Goal: Information Seeking & Learning: Learn about a topic

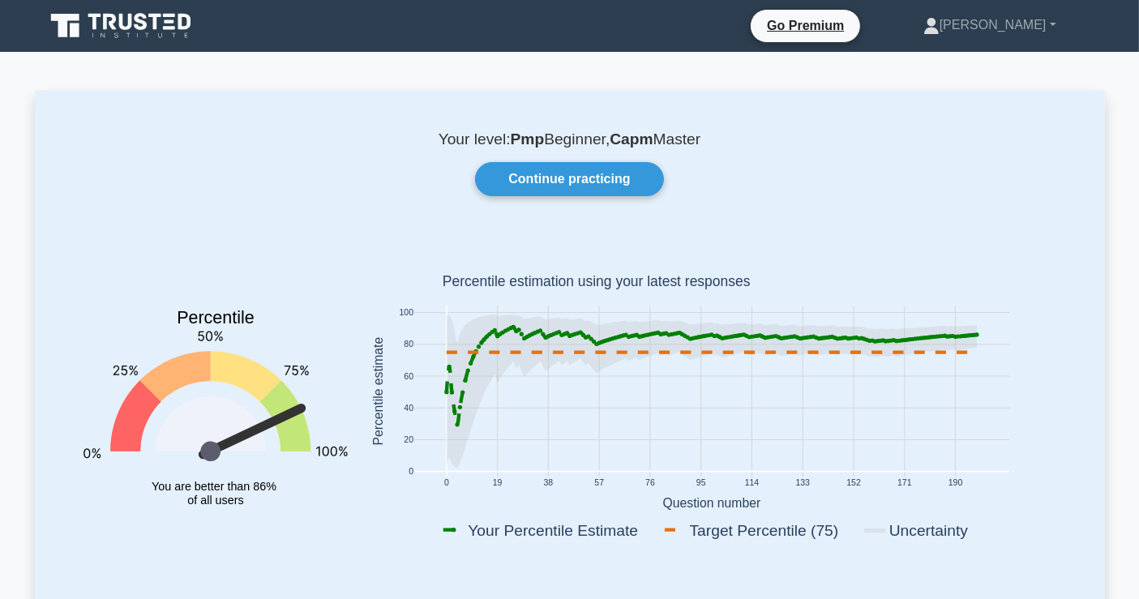
click at [160, 15] on icon at bounding box center [155, 22] width 13 height 16
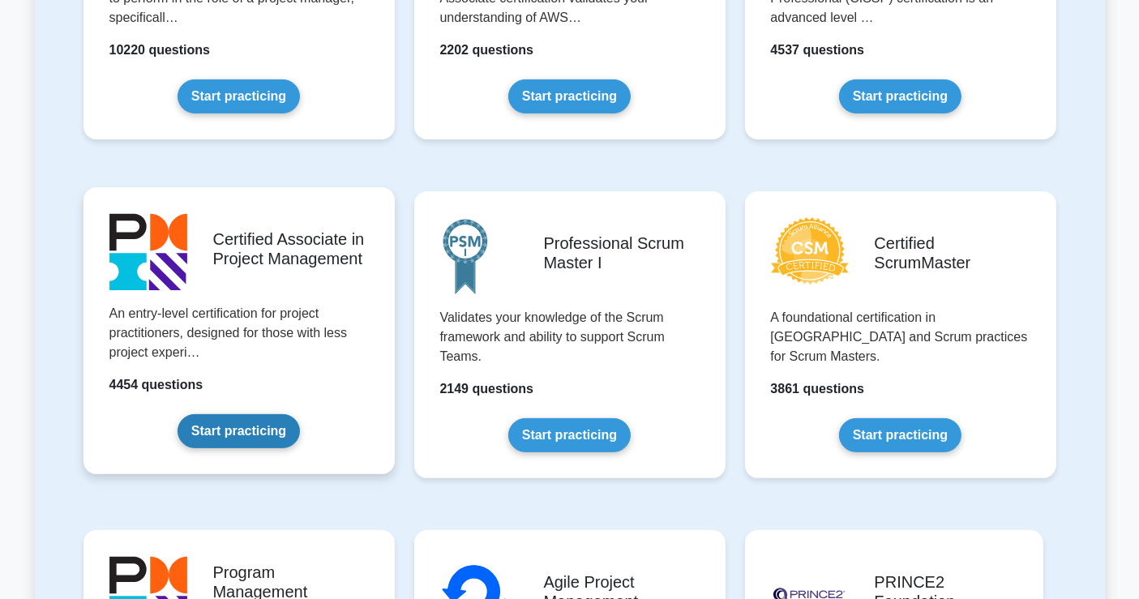
scroll to position [540, 0]
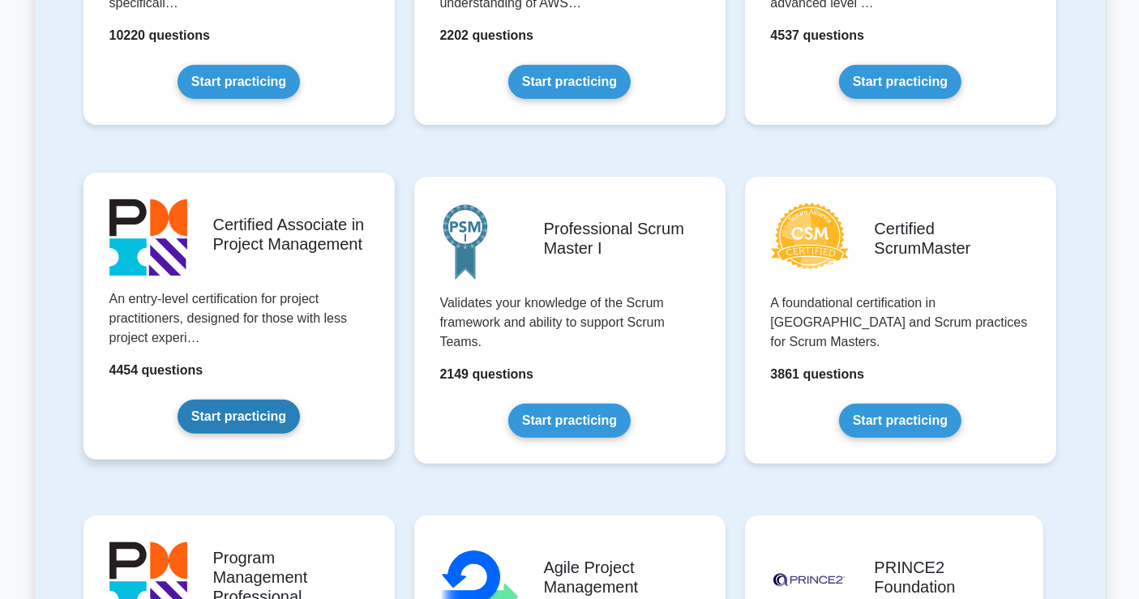
click at [242, 415] on link "Start practicing" at bounding box center [239, 417] width 122 height 34
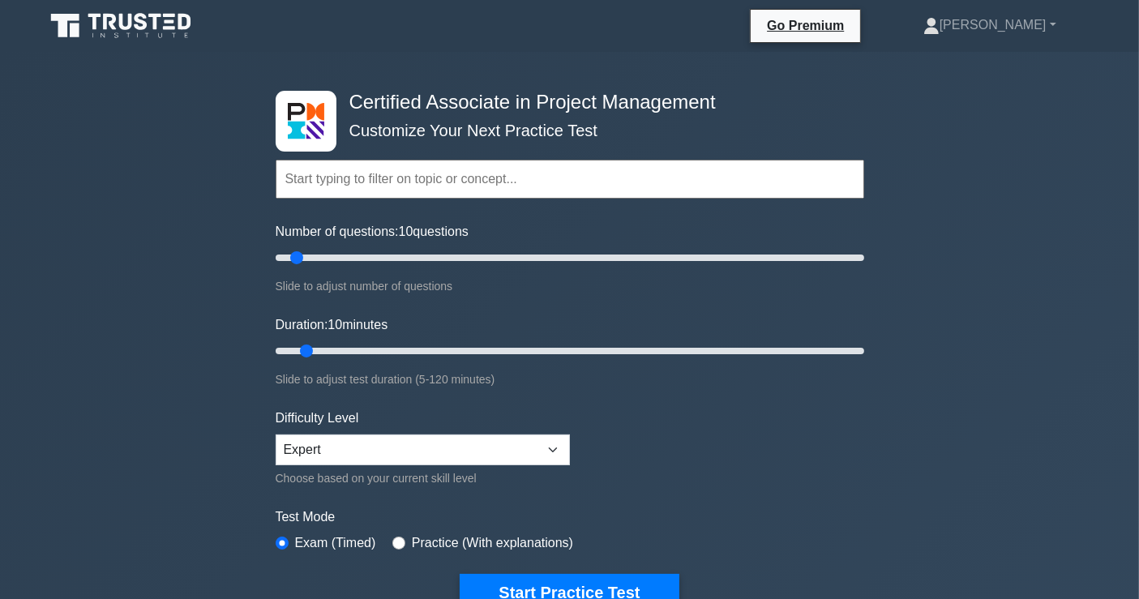
click at [375, 177] on input "text" at bounding box center [570, 179] width 589 height 39
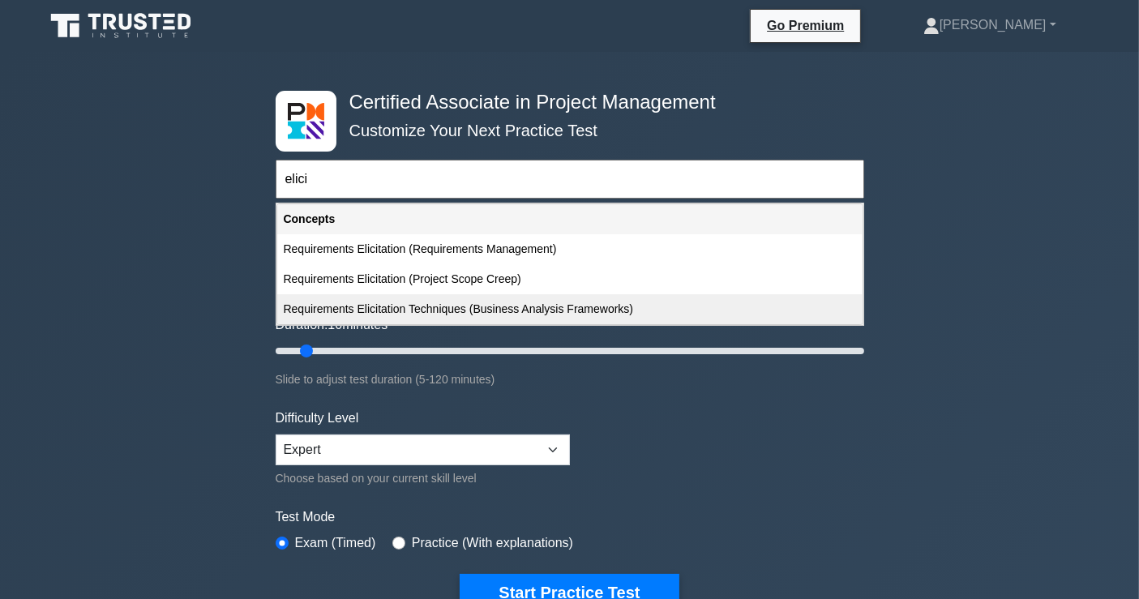
click at [422, 304] on div "Requirements Elicitation Techniques (Business Analysis Frameworks)" at bounding box center [569, 309] width 585 height 30
type input "Requirements Elicitation Techniques (Business Analysis Frameworks)"
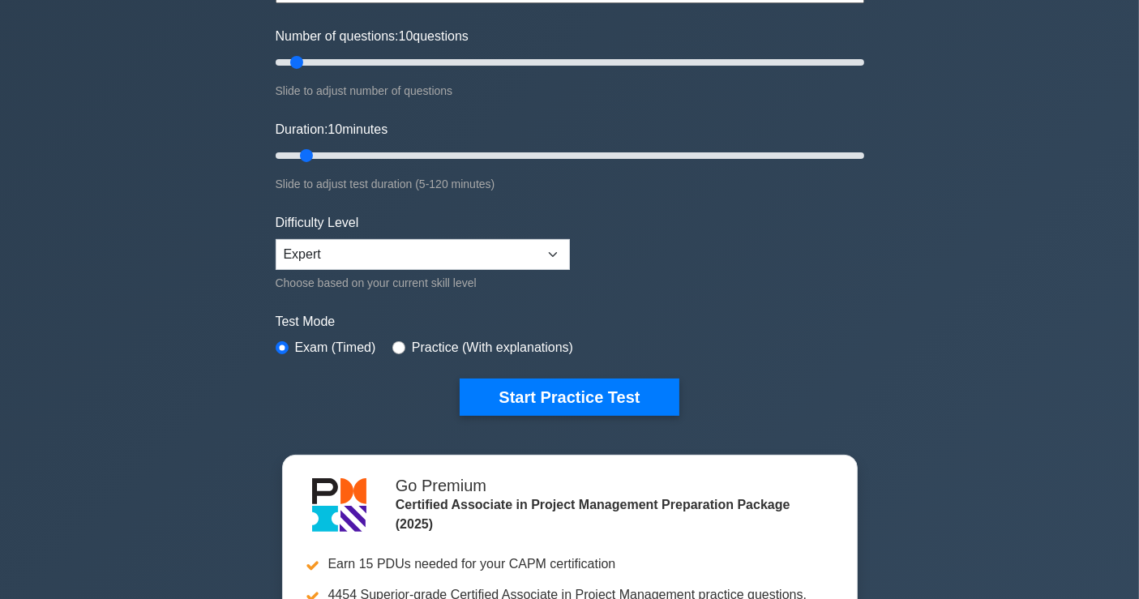
scroll to position [213, 0]
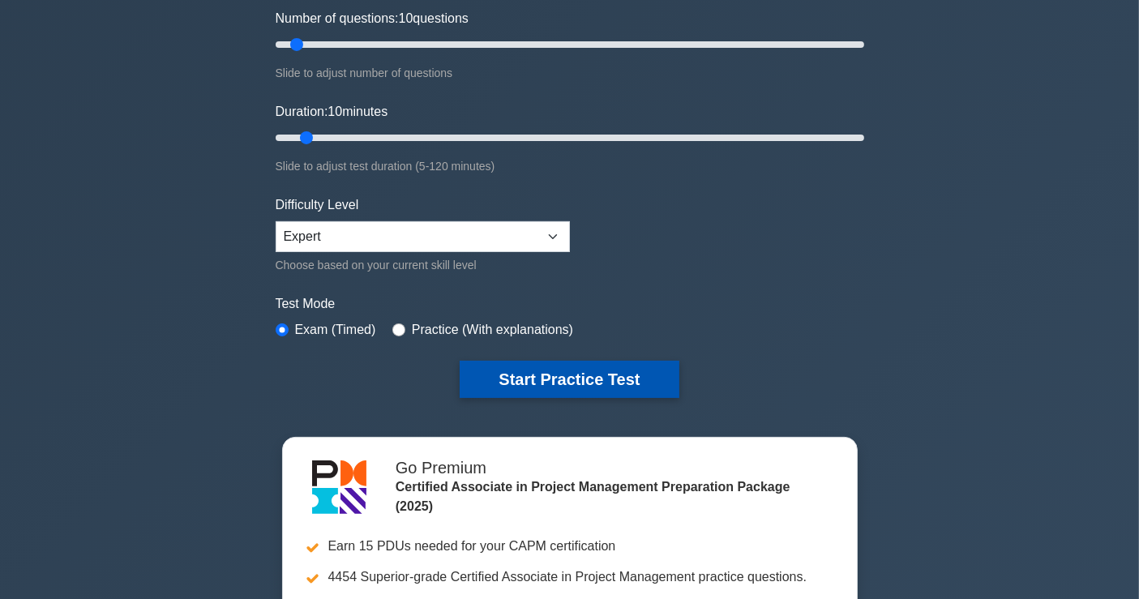
click at [539, 361] on button "Start Practice Test" at bounding box center [569, 379] width 219 height 37
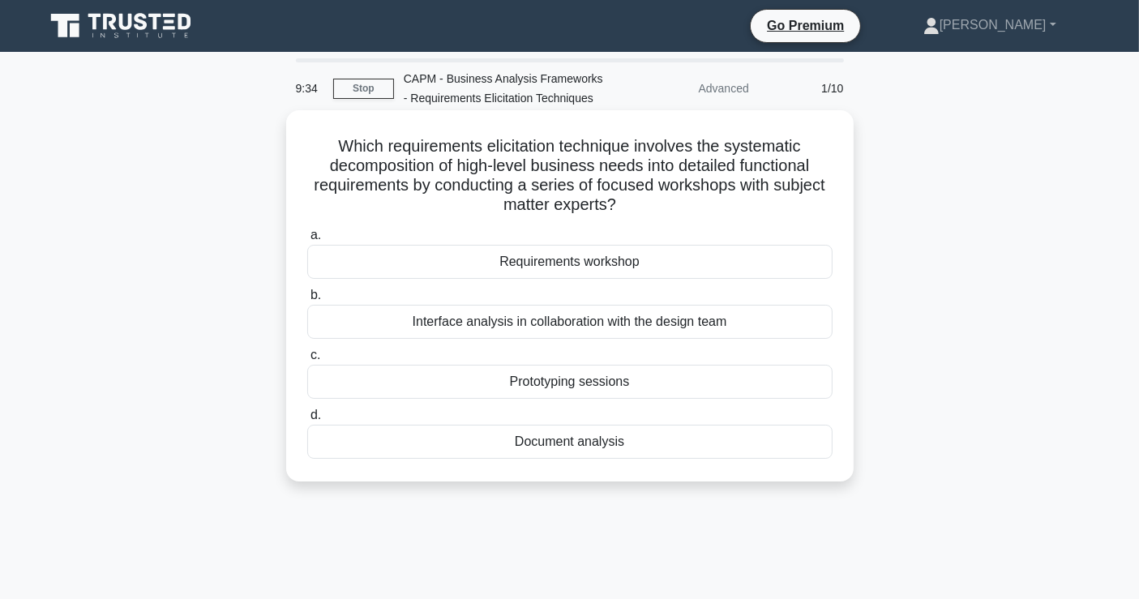
click at [626, 268] on div "Requirements workshop" at bounding box center [569, 262] width 525 height 34
click at [307, 241] on input "a. Requirements workshop" at bounding box center [307, 235] width 0 height 11
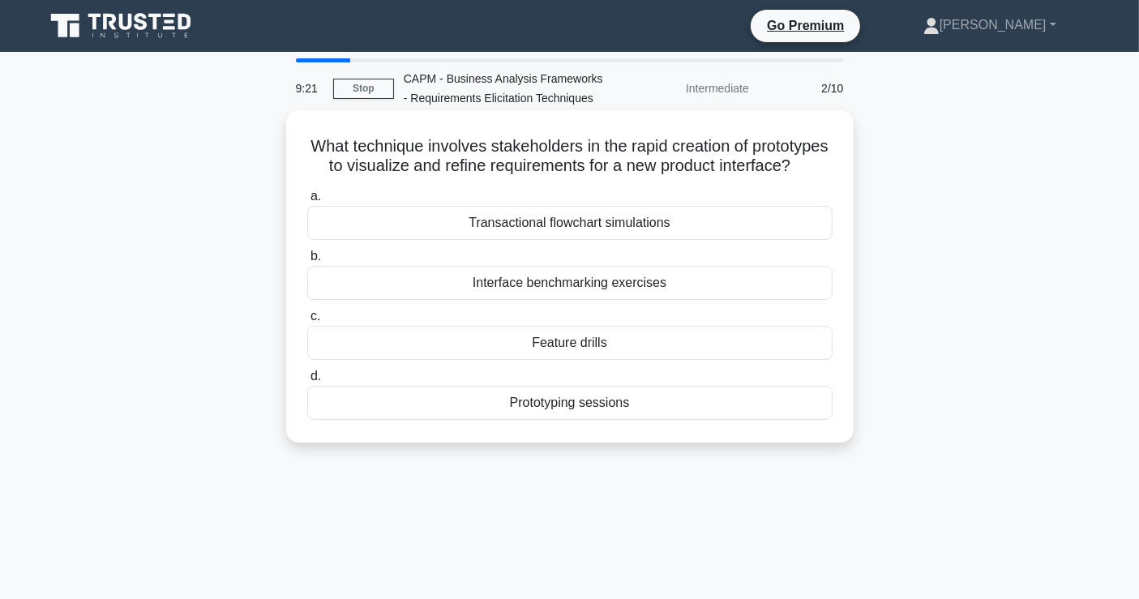
click at [613, 415] on div "Prototyping sessions" at bounding box center [569, 403] width 525 height 34
click at [307, 382] on input "d. Prototyping sessions" at bounding box center [307, 376] width 0 height 11
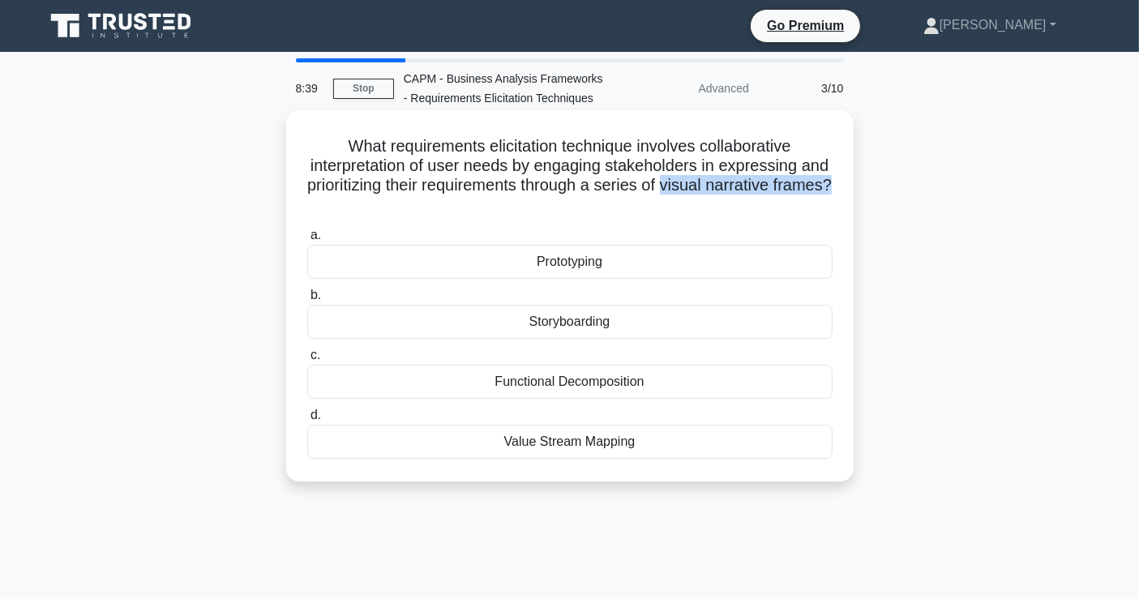
drag, startPoint x: 584, startPoint y: 214, endPoint x: 717, endPoint y: 186, distance: 136.0
click at [717, 186] on h5 "What requirements elicitation technique involves collaborative interpretation o…" at bounding box center [570, 175] width 529 height 79
click at [584, 320] on div "Storyboarding" at bounding box center [569, 322] width 525 height 34
click at [307, 301] on input "b. Storyboarding" at bounding box center [307, 295] width 0 height 11
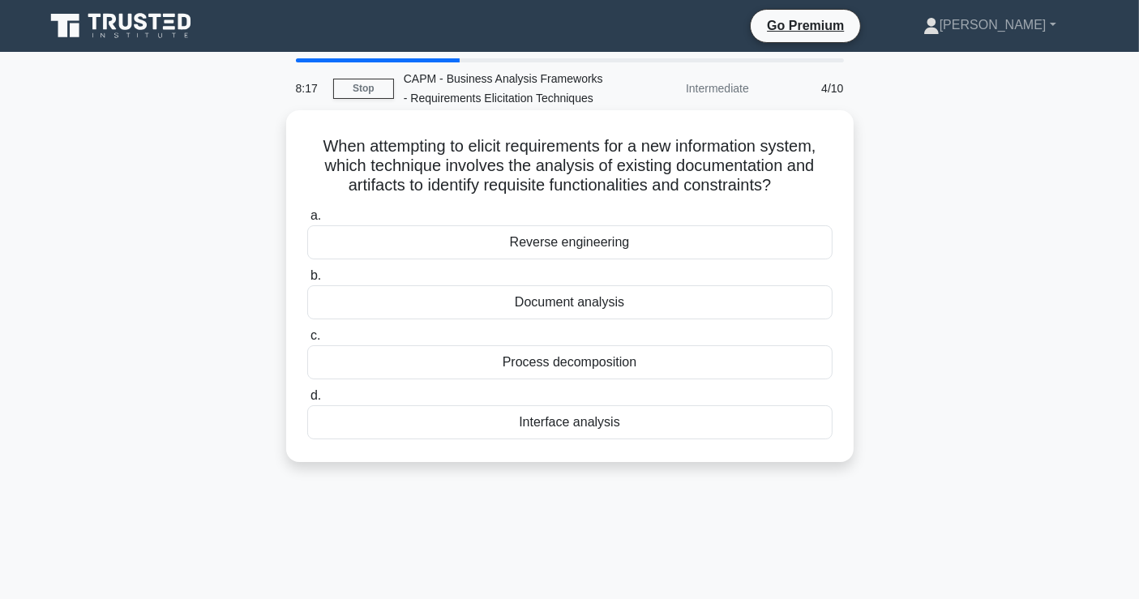
click at [585, 310] on div "Document analysis" at bounding box center [569, 302] width 525 height 34
click at [307, 281] on input "b. Document analysis" at bounding box center [307, 276] width 0 height 11
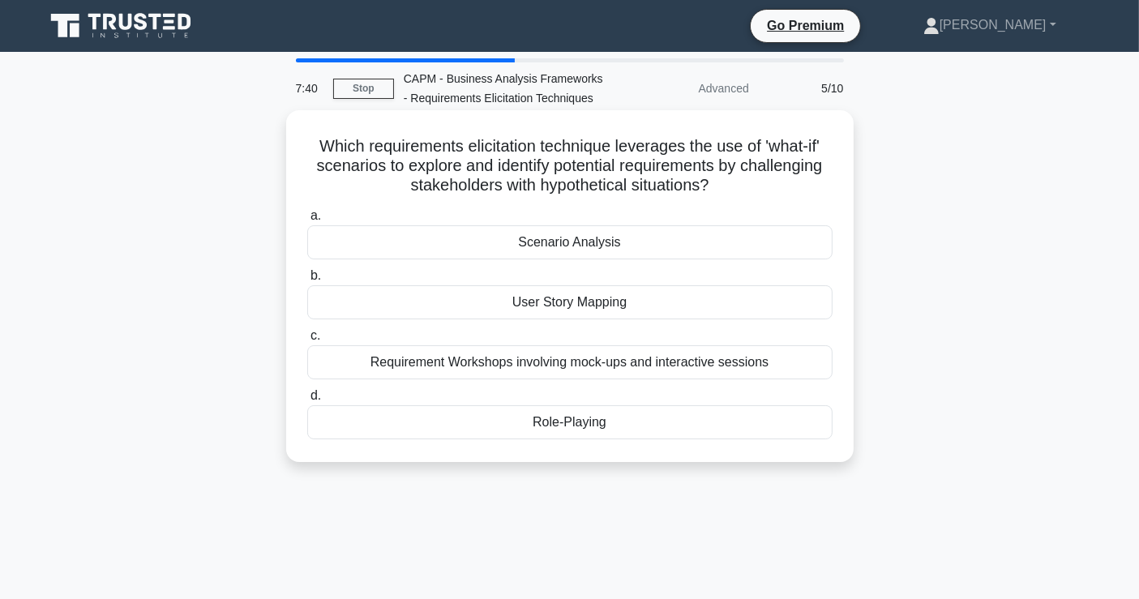
click at [581, 242] on div "Scenario Analysis" at bounding box center [569, 242] width 525 height 34
click at [307, 221] on input "a. Scenario Analysis" at bounding box center [307, 216] width 0 height 11
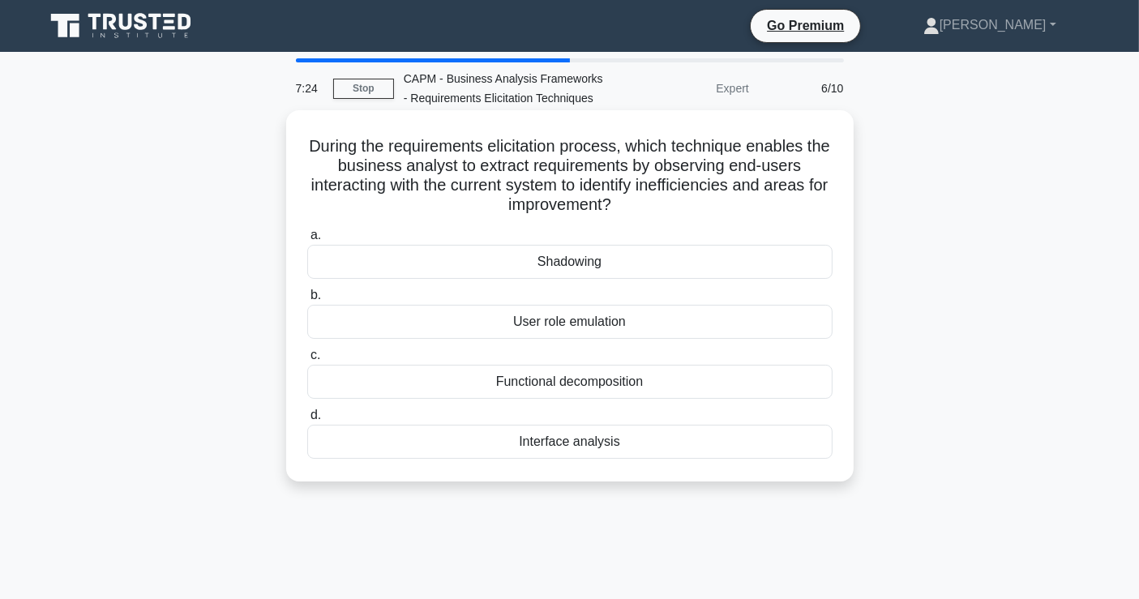
click at [557, 259] on div "Shadowing" at bounding box center [569, 262] width 525 height 34
click at [307, 241] on input "a. Shadowing" at bounding box center [307, 235] width 0 height 11
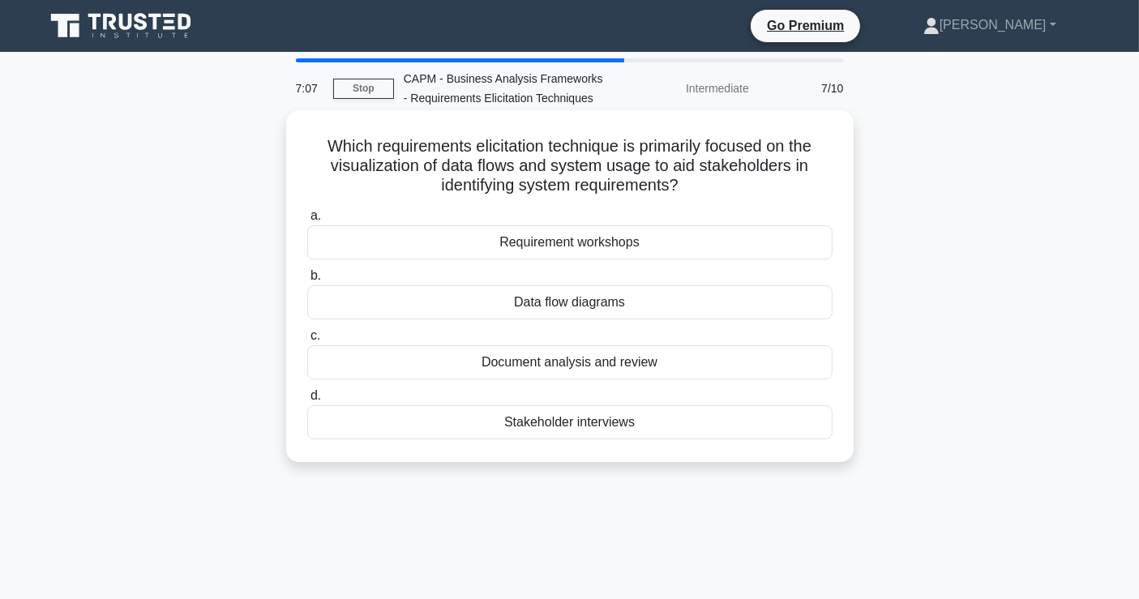
click at [568, 302] on div "Data flow diagrams" at bounding box center [569, 302] width 525 height 34
click at [307, 281] on input "b. Data flow diagrams" at bounding box center [307, 276] width 0 height 11
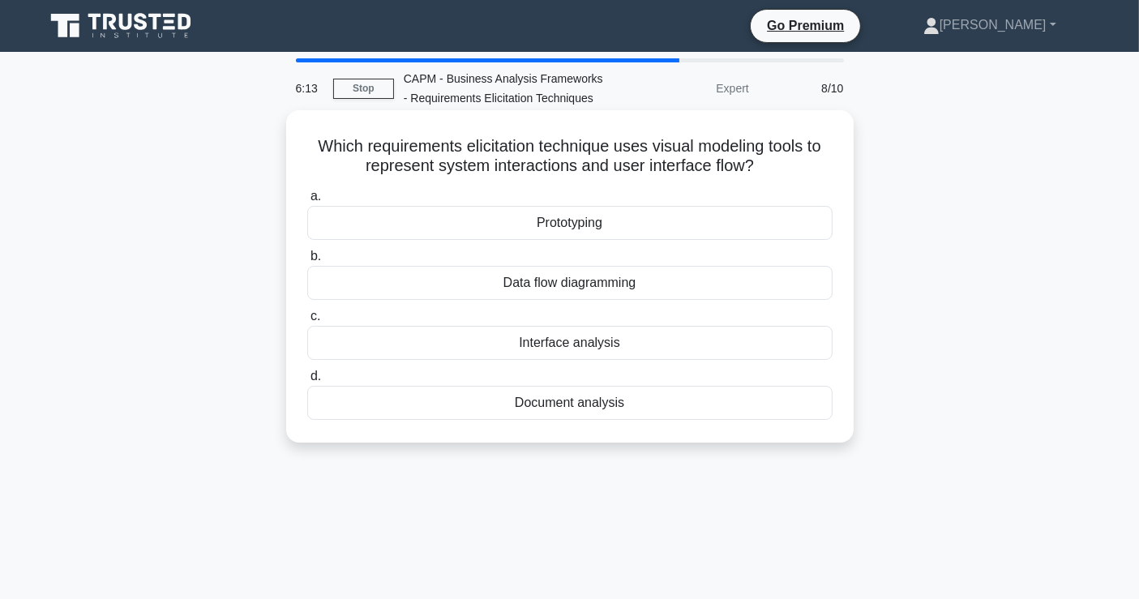
click at [607, 286] on div "Data flow diagramming" at bounding box center [569, 283] width 525 height 34
click at [307, 262] on input "b. Data flow diagramming" at bounding box center [307, 256] width 0 height 11
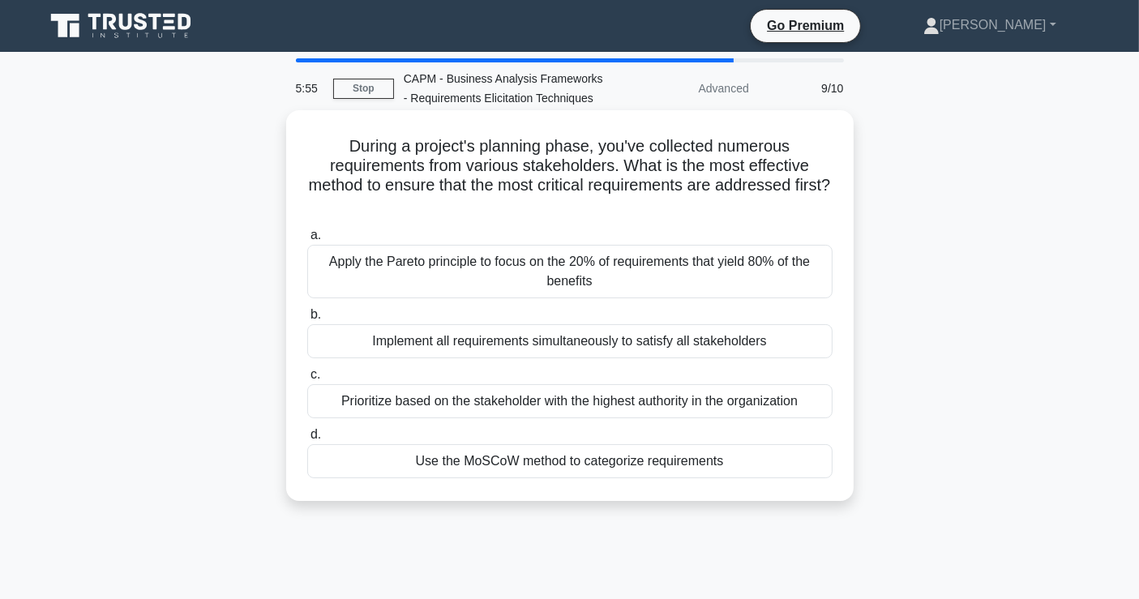
click at [628, 460] on div "Use the MoSCoW method to categorize requirements" at bounding box center [569, 461] width 525 height 34
click at [307, 440] on input "d. Use the MoSCoW method to categorize requirements" at bounding box center [307, 435] width 0 height 11
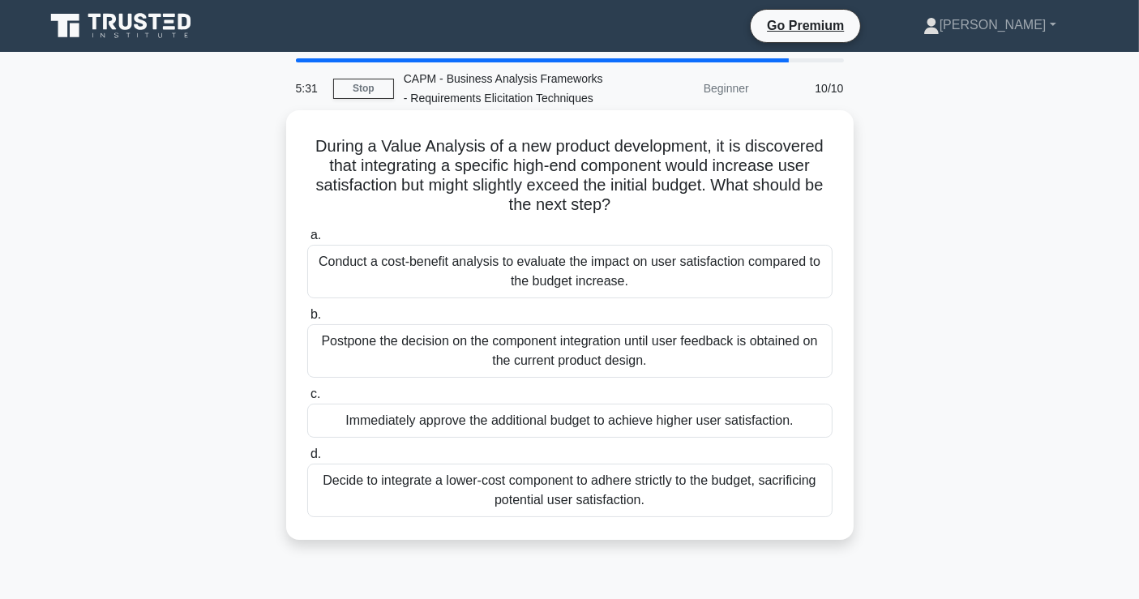
click at [460, 259] on div "Conduct a cost-benefit analysis to evaluate the impact on user satisfaction com…" at bounding box center [569, 272] width 525 height 54
click at [307, 241] on input "a. Conduct a cost-benefit analysis to evaluate the impact on user satisfaction …" at bounding box center [307, 235] width 0 height 11
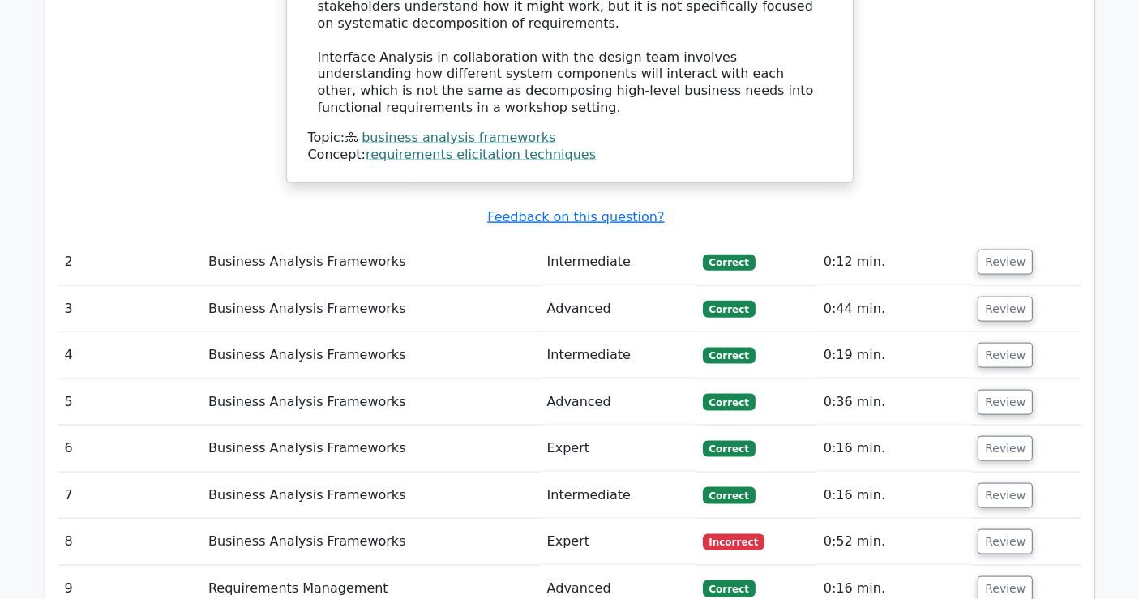
scroll to position [1982, 0]
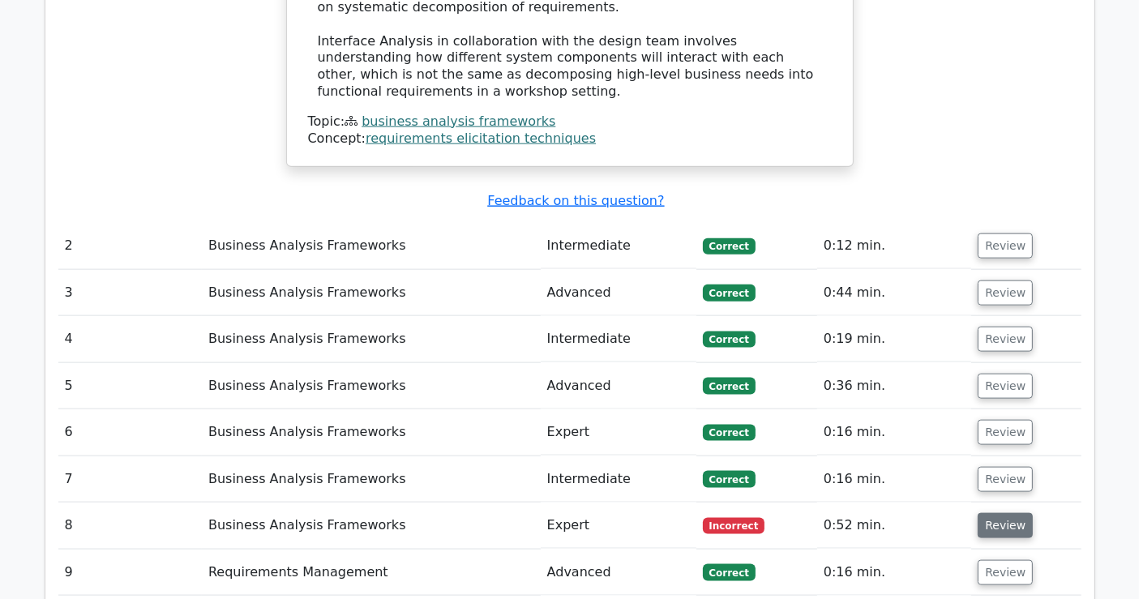
click at [1001, 513] on button "Review" at bounding box center [1005, 525] width 55 height 25
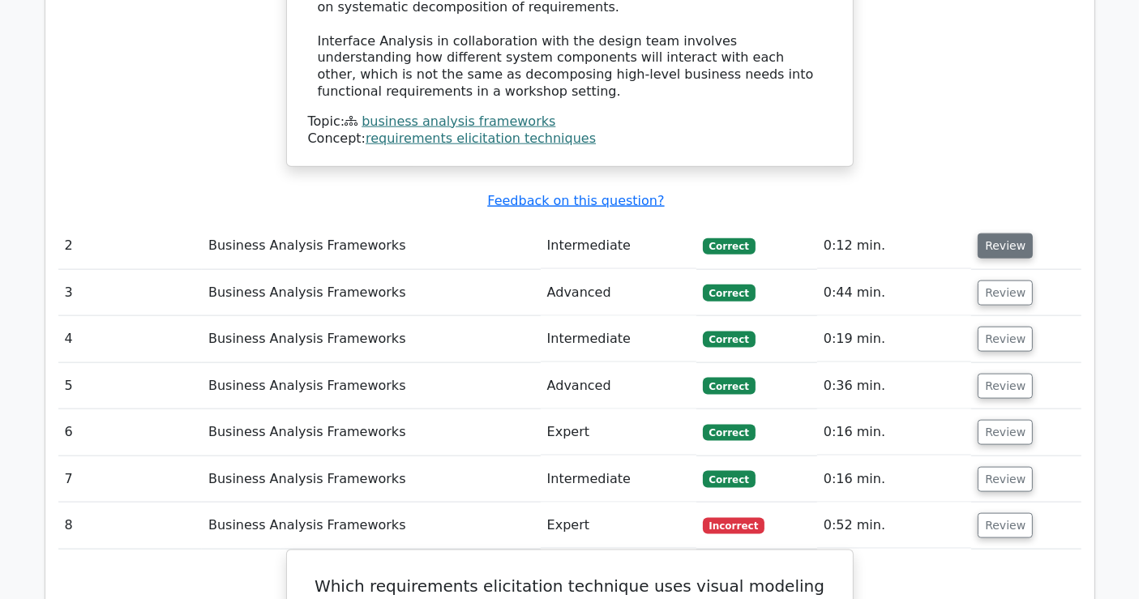
click at [1013, 234] on button "Review" at bounding box center [1005, 246] width 55 height 25
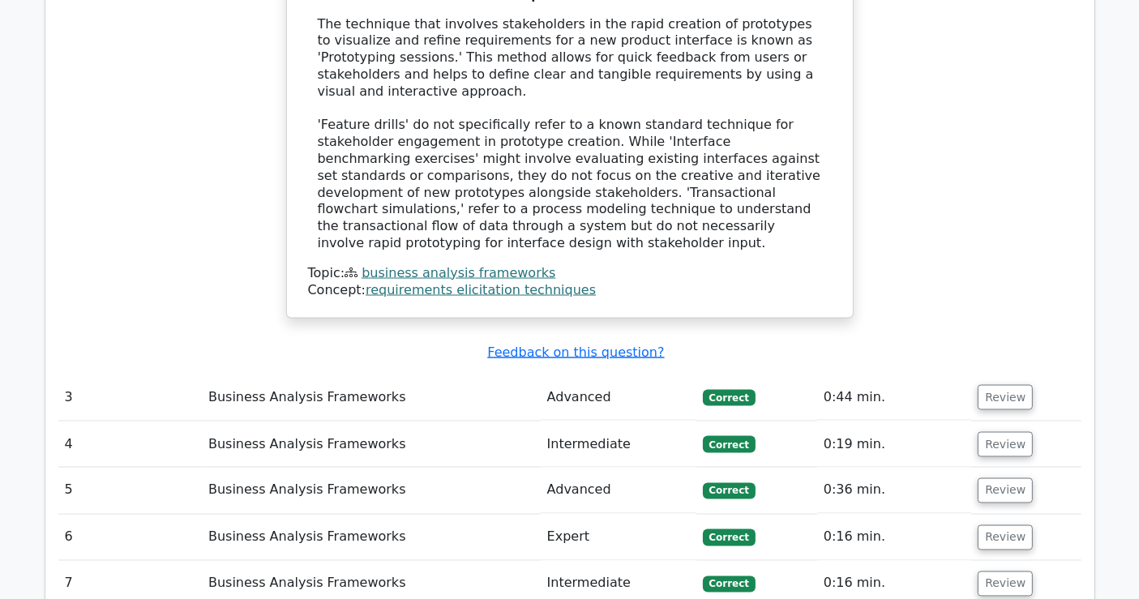
scroll to position [2613, 0]
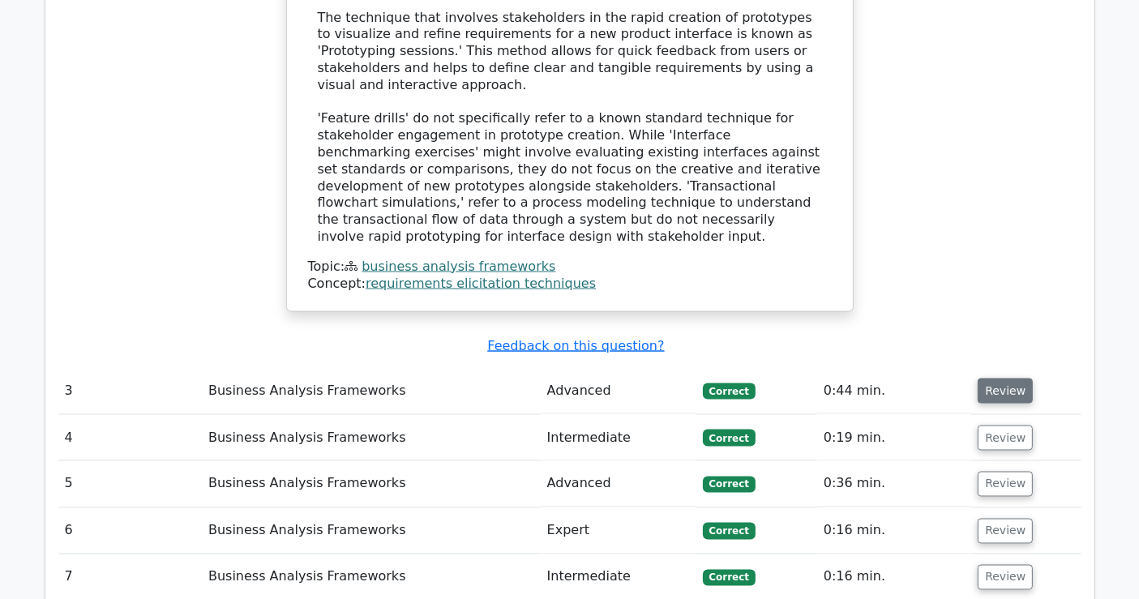
click at [997, 379] on button "Review" at bounding box center [1005, 391] width 55 height 25
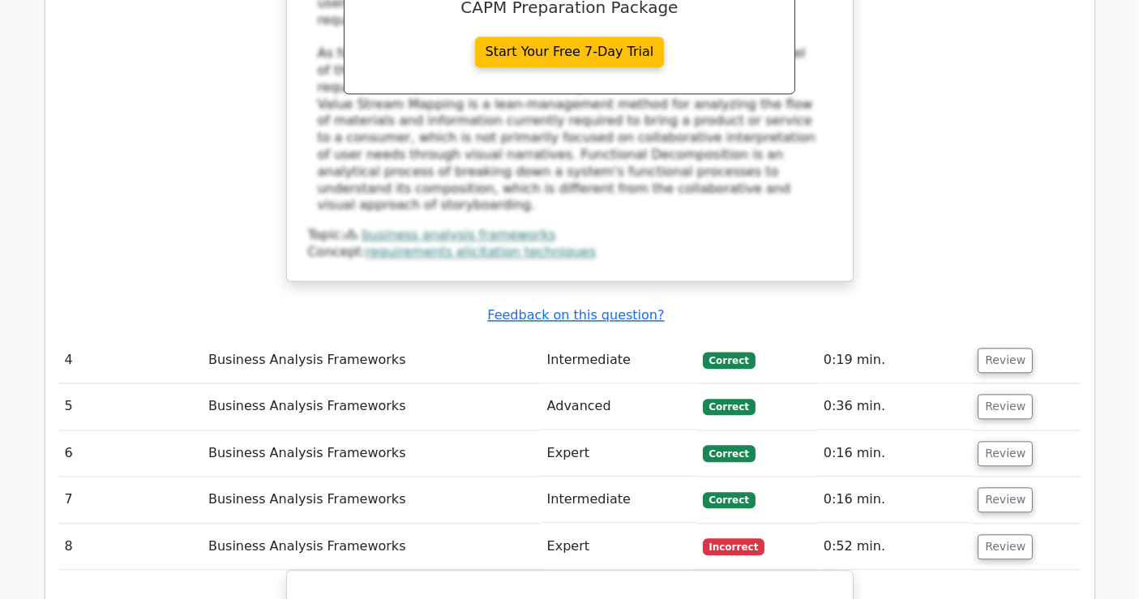
scroll to position [3514, 0]
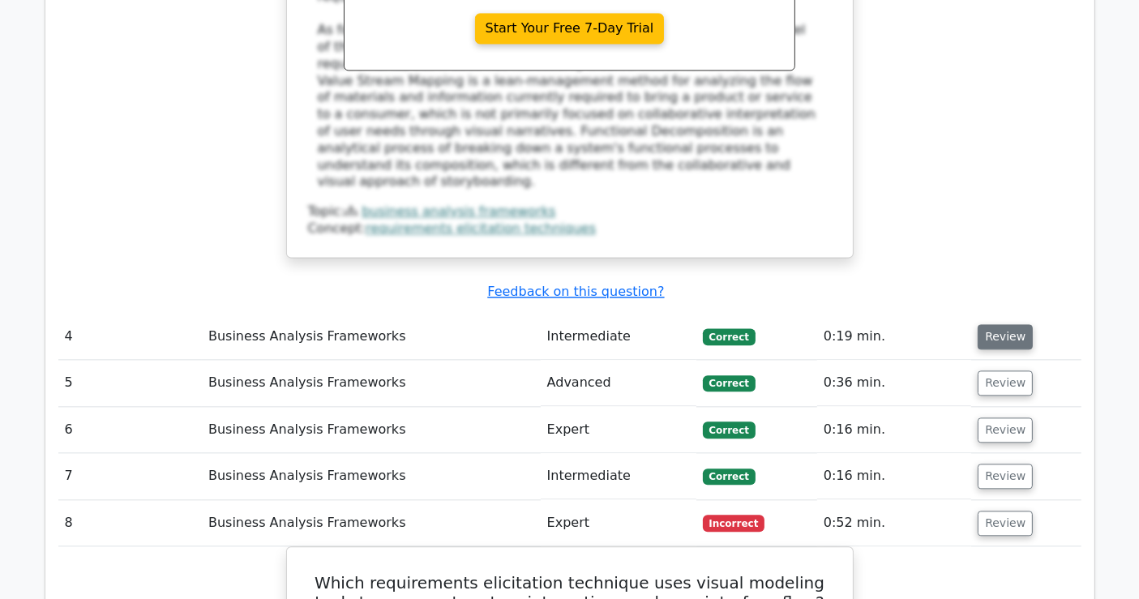
click at [984, 324] on button "Review" at bounding box center [1005, 336] width 55 height 25
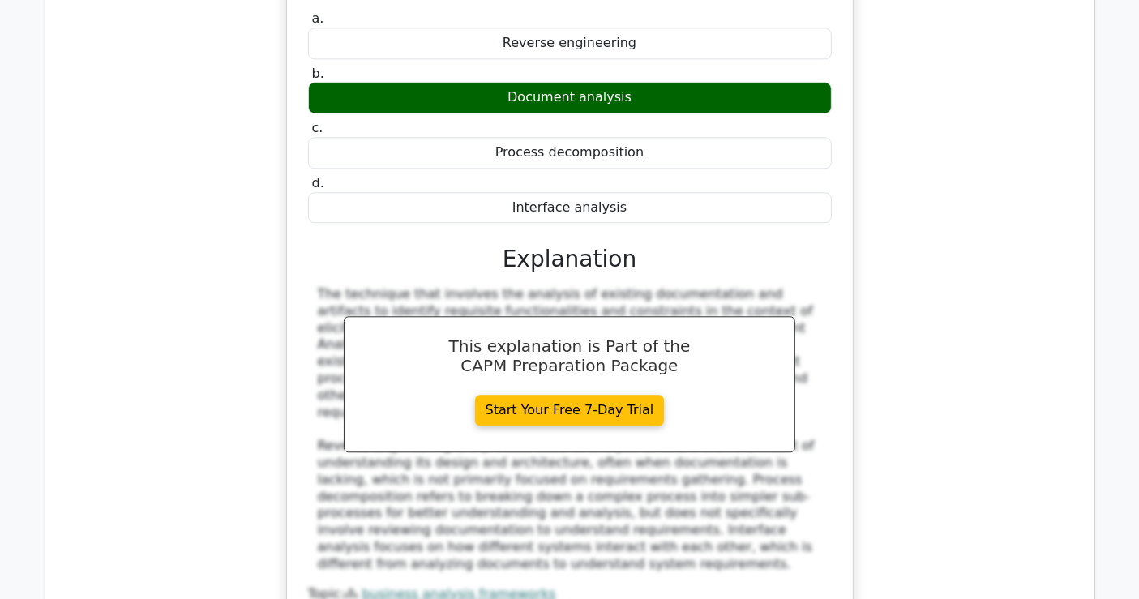
scroll to position [4234, 0]
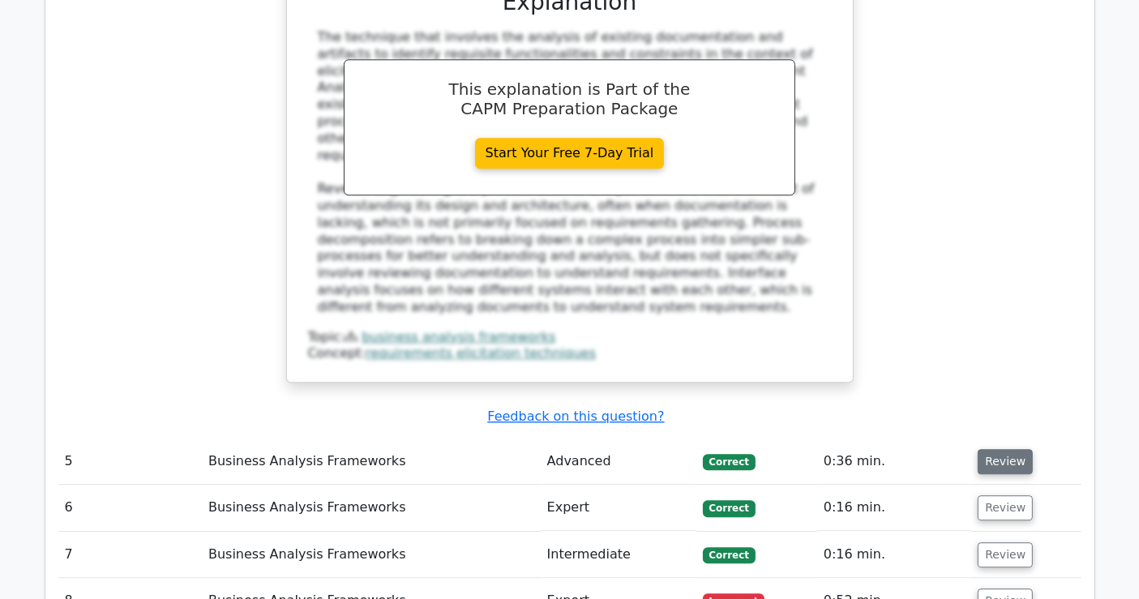
click at [1019, 449] on button "Review" at bounding box center [1005, 461] width 55 height 25
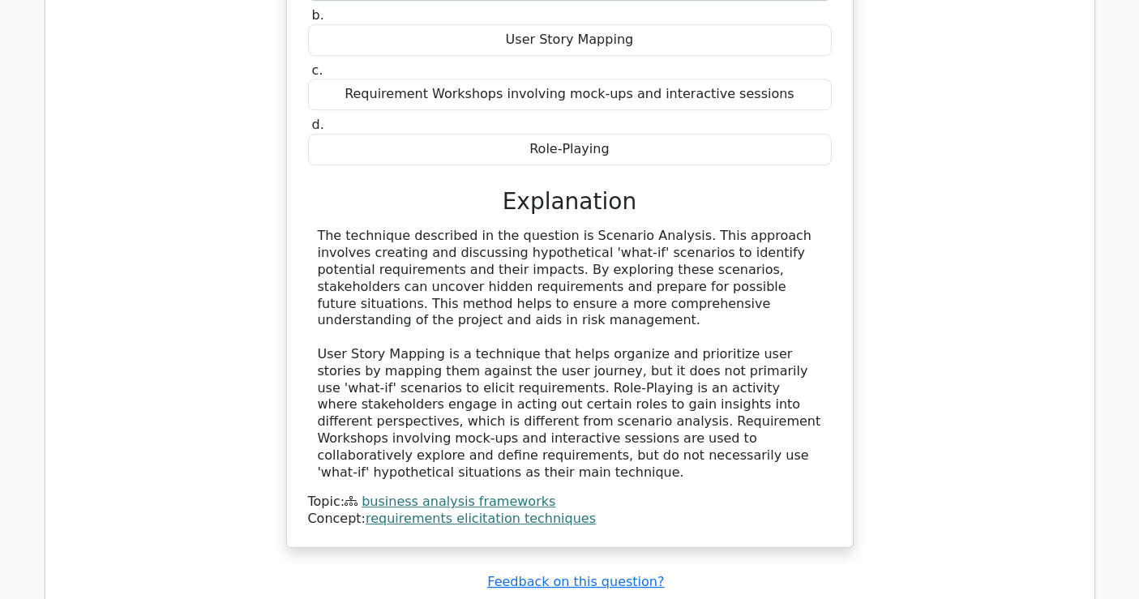
scroll to position [5045, 0]
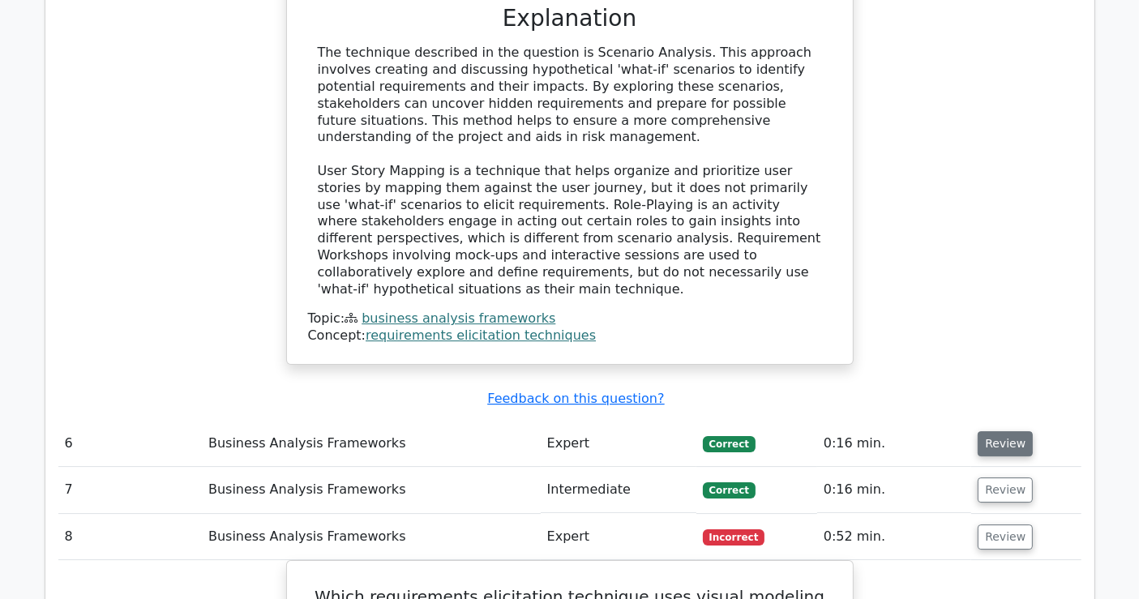
click at [998, 431] on button "Review" at bounding box center [1005, 443] width 55 height 25
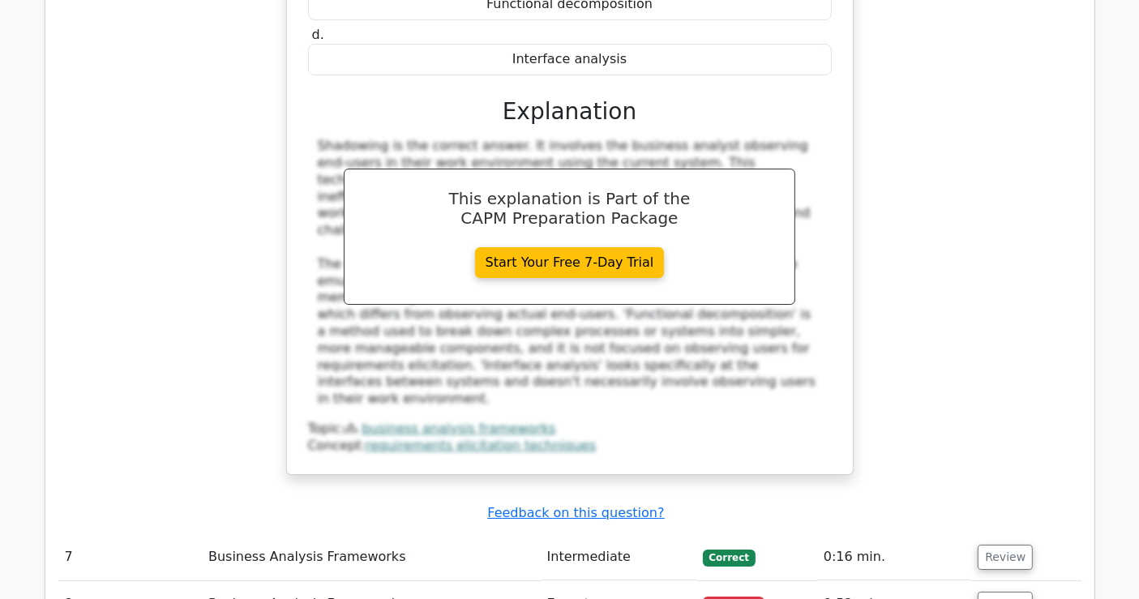
scroll to position [5766, 0]
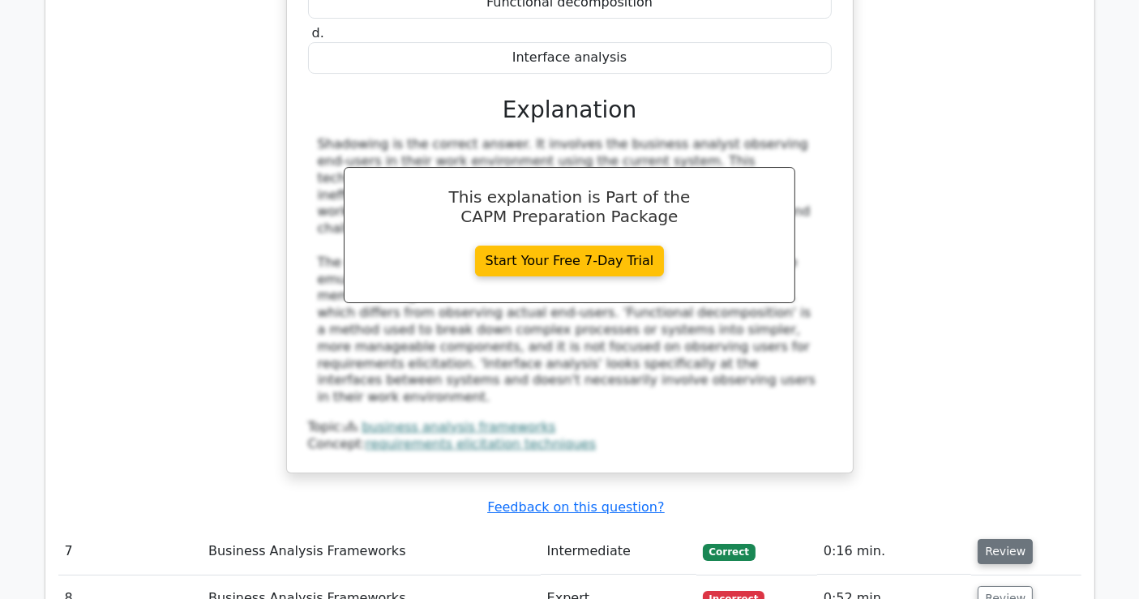
click at [1009, 539] on button "Review" at bounding box center [1005, 551] width 55 height 25
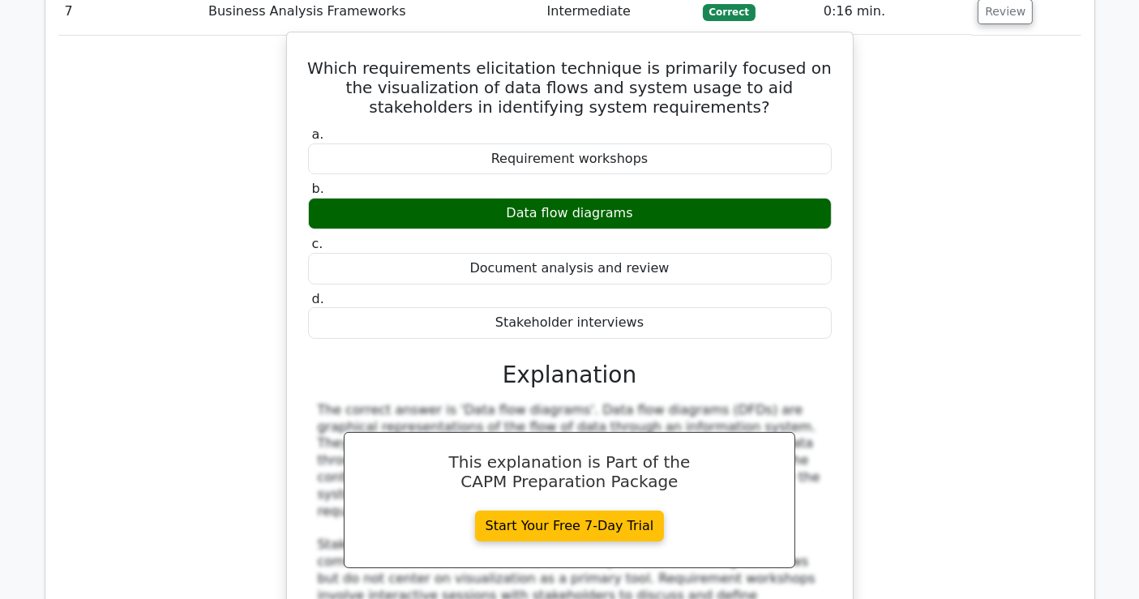
scroll to position [6487, 0]
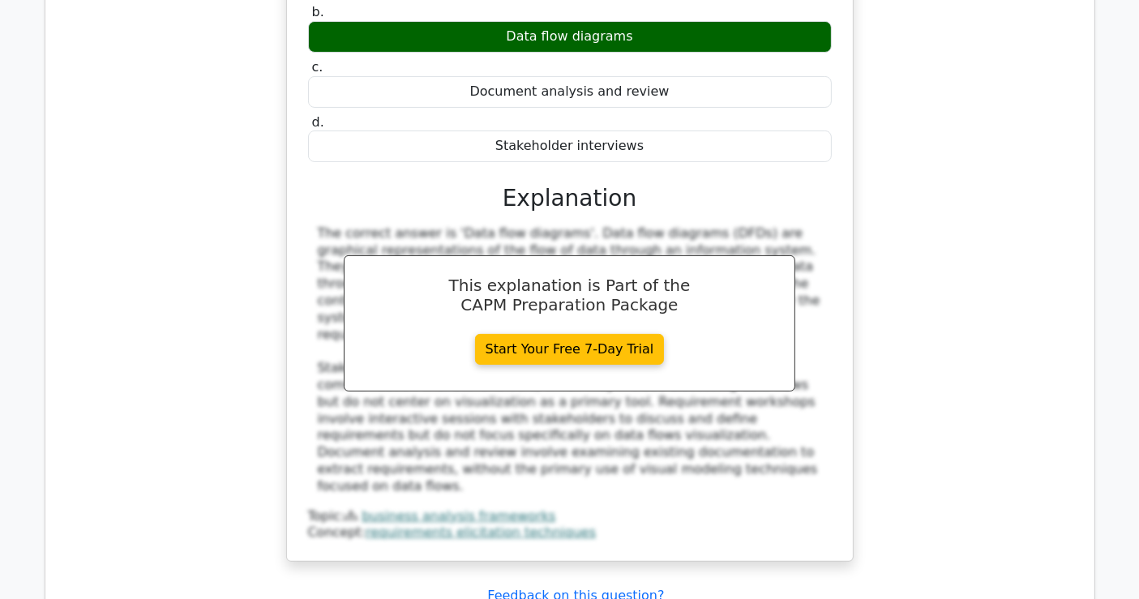
drag, startPoint x: 655, startPoint y: 376, endPoint x: 820, endPoint y: 379, distance: 164.6
drag, startPoint x: 445, startPoint y: 392, endPoint x: 775, endPoint y: 396, distance: 330.0
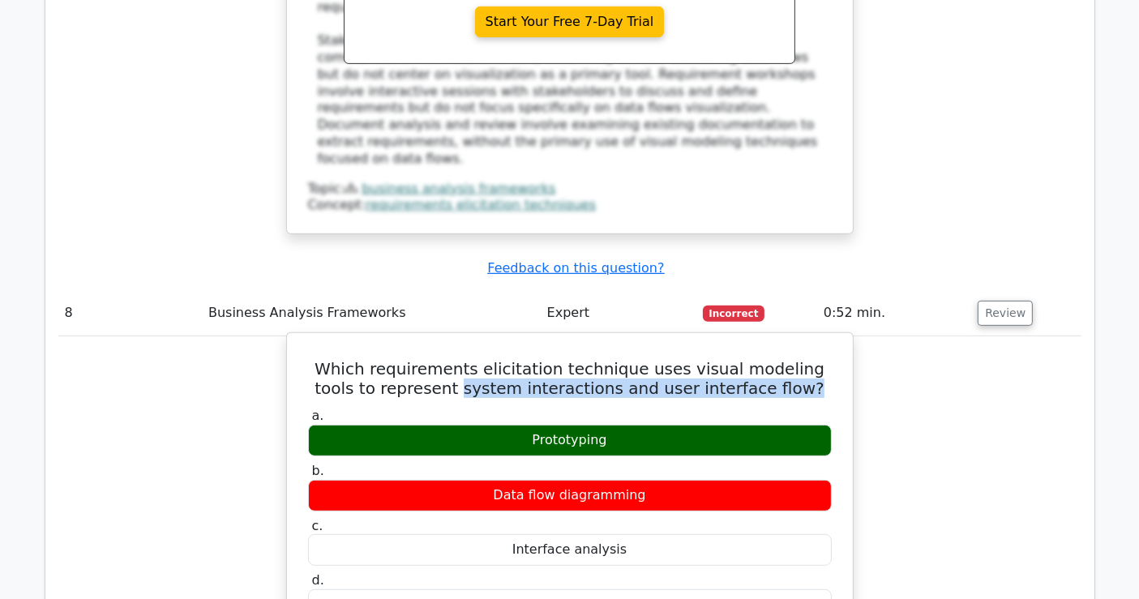
scroll to position [7117, 0]
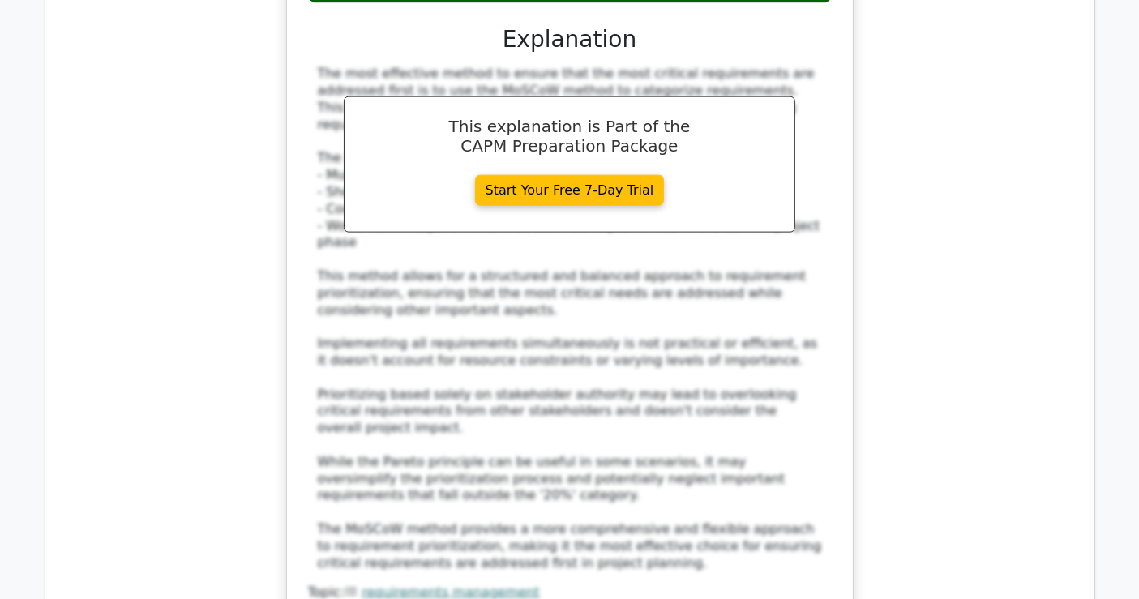
scroll to position [8289, 0]
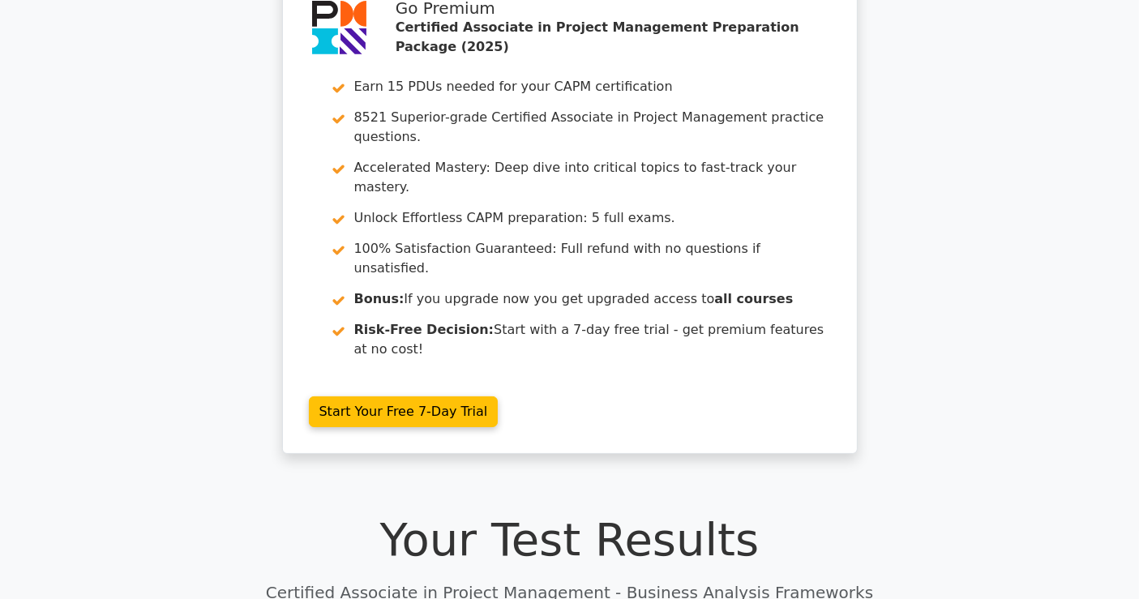
scroll to position [0, 0]
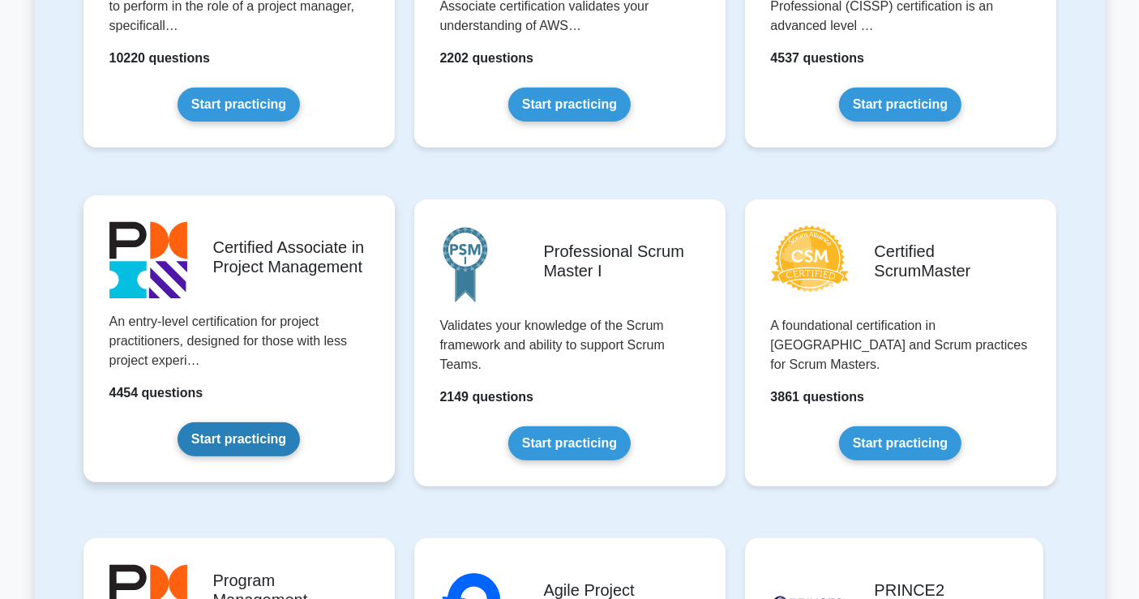
scroll to position [540, 0]
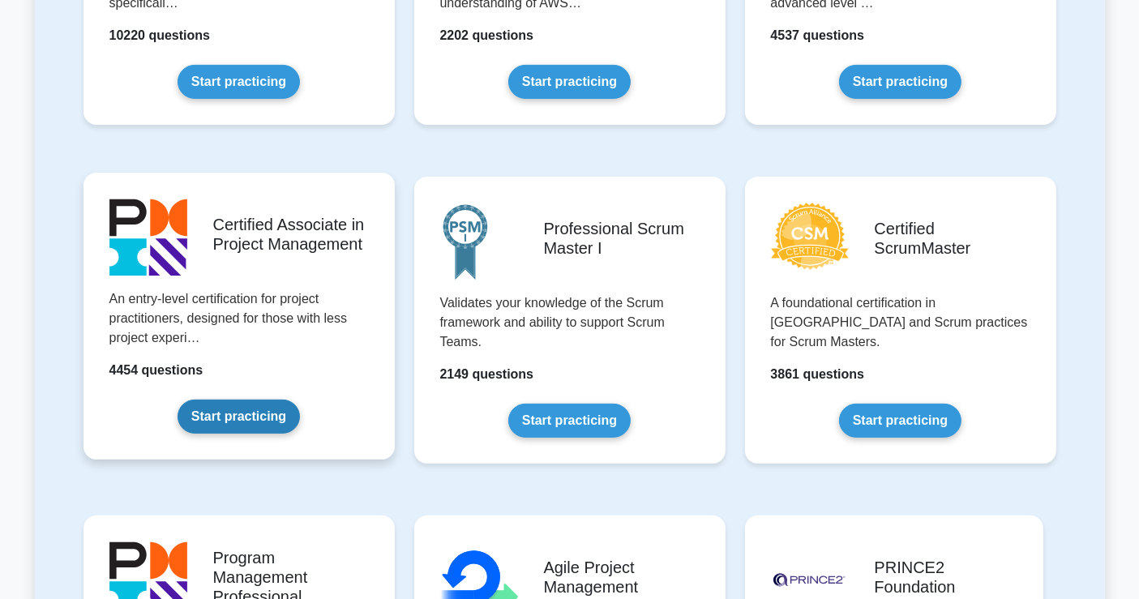
click at [234, 404] on link "Start practicing" at bounding box center [239, 417] width 122 height 34
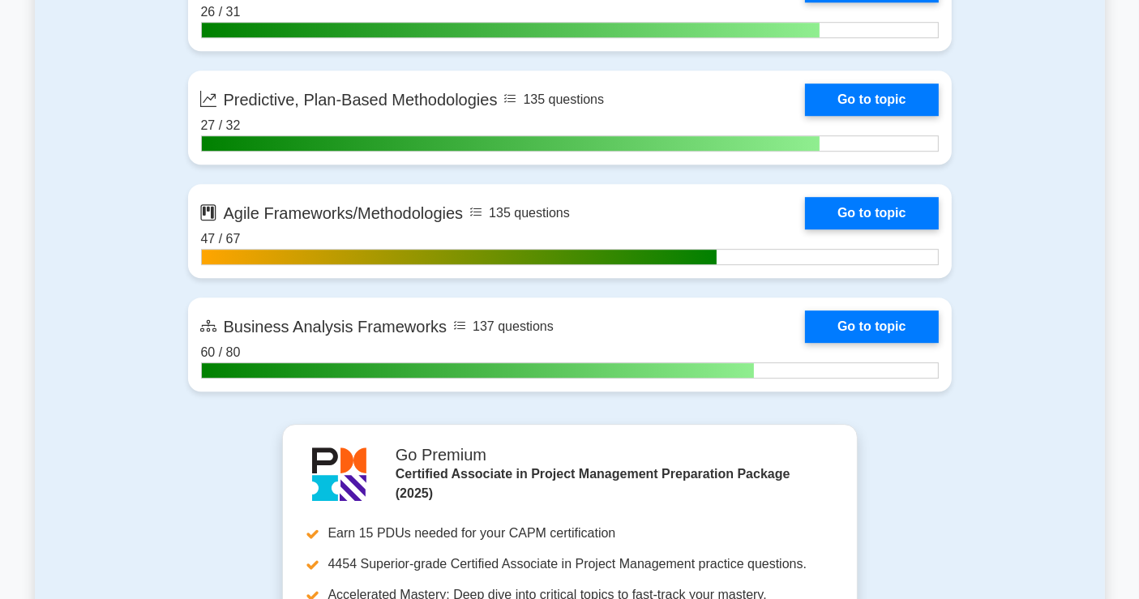
scroll to position [4774, 0]
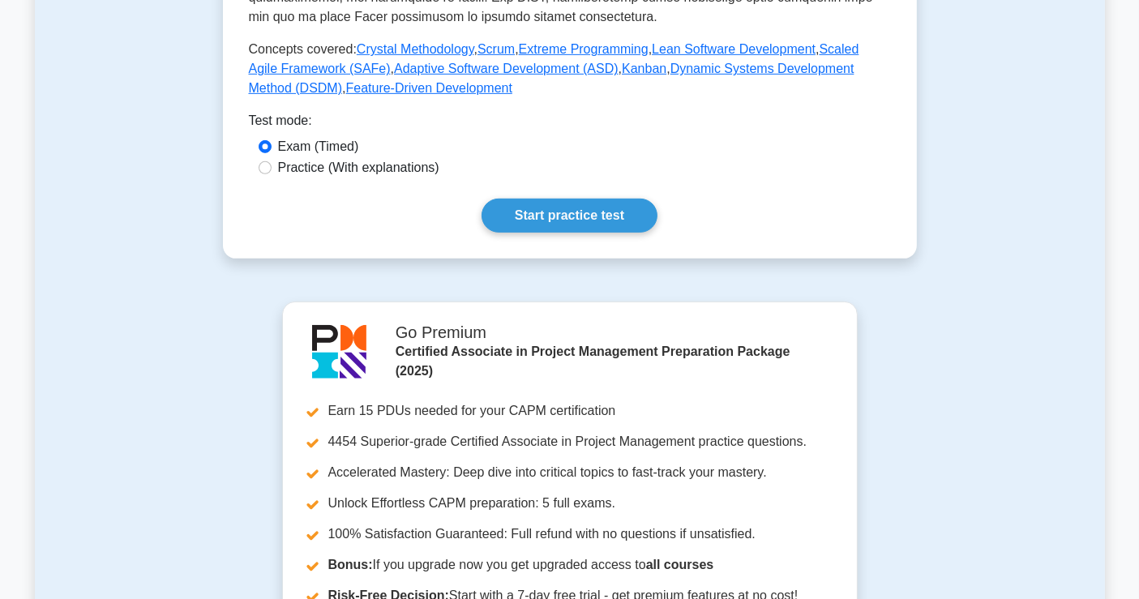
scroll to position [811, 0]
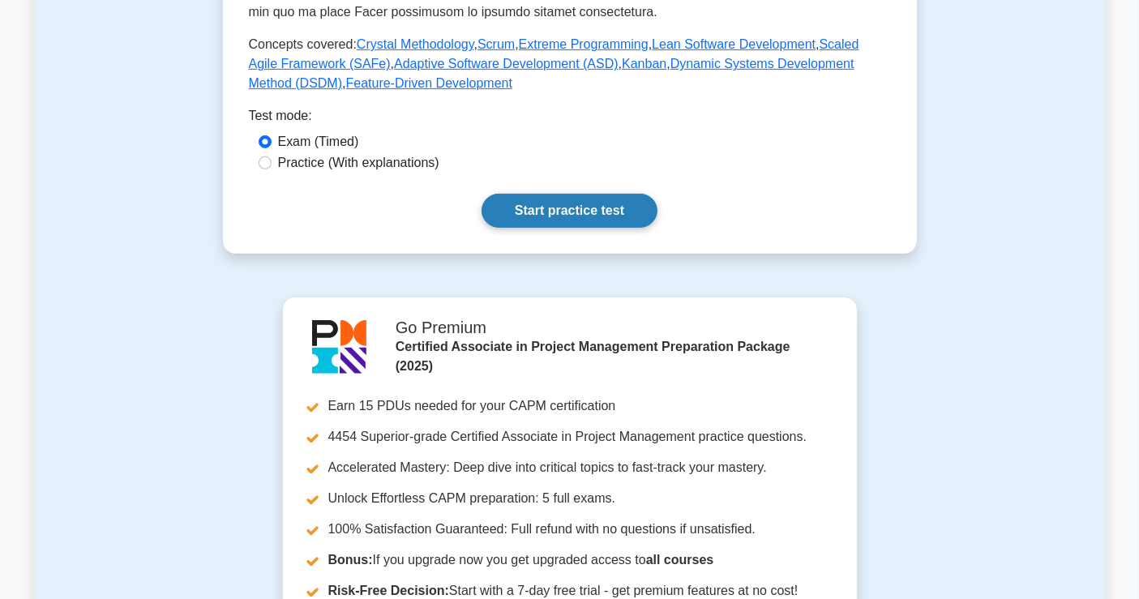
click at [581, 208] on link "Start practice test" at bounding box center [570, 211] width 176 height 34
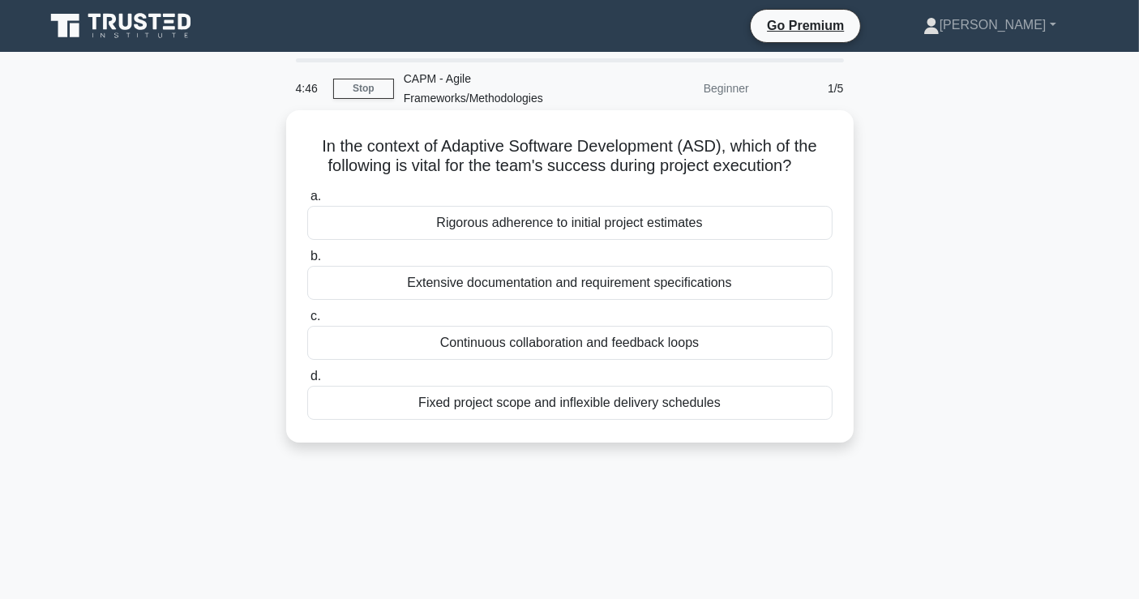
click at [642, 338] on div "Continuous collaboration and feedback loops" at bounding box center [569, 343] width 525 height 34
click at [307, 322] on input "c. Continuous collaboration and feedback loops" at bounding box center [307, 316] width 0 height 11
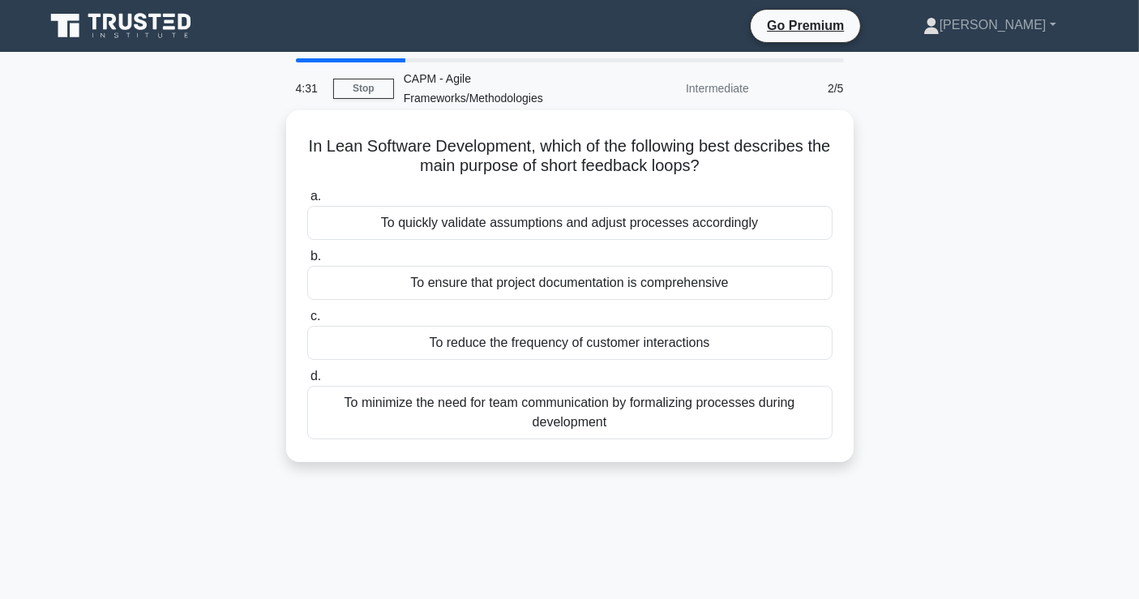
click at [525, 225] on div "To quickly validate assumptions and adjust processes accordingly" at bounding box center [569, 223] width 525 height 34
click at [307, 202] on input "a. To quickly validate assumptions and adjust processes accordingly" at bounding box center [307, 196] width 0 height 11
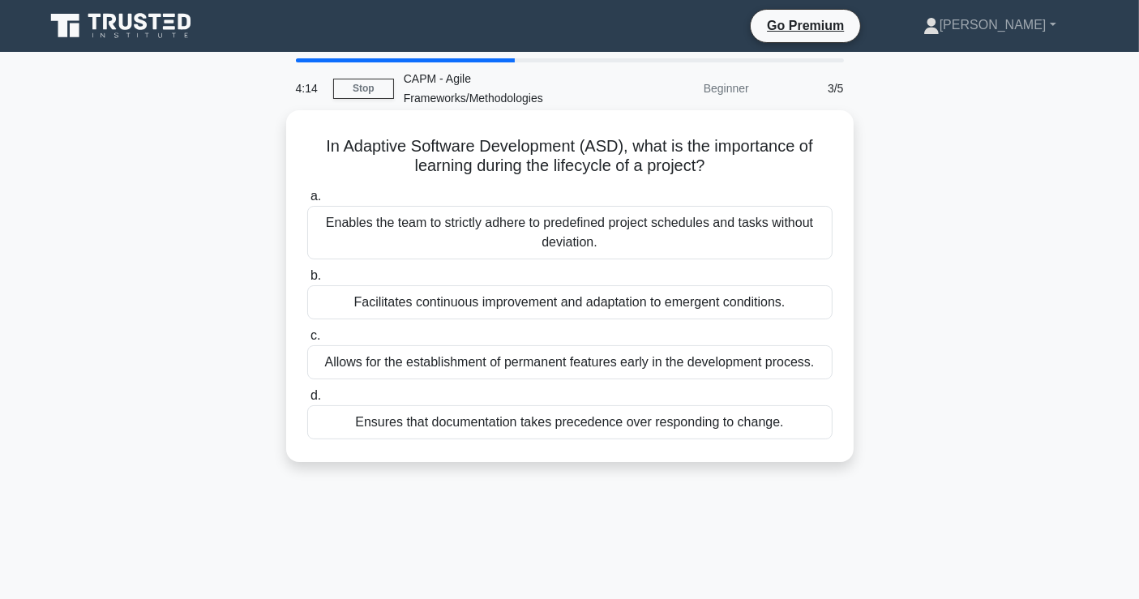
click at [435, 302] on div "Facilitates continuous improvement and adaptation to emergent conditions." at bounding box center [569, 302] width 525 height 34
click at [307, 281] on input "b. Facilitates continuous improvement and adaptation to emergent conditions." at bounding box center [307, 276] width 0 height 11
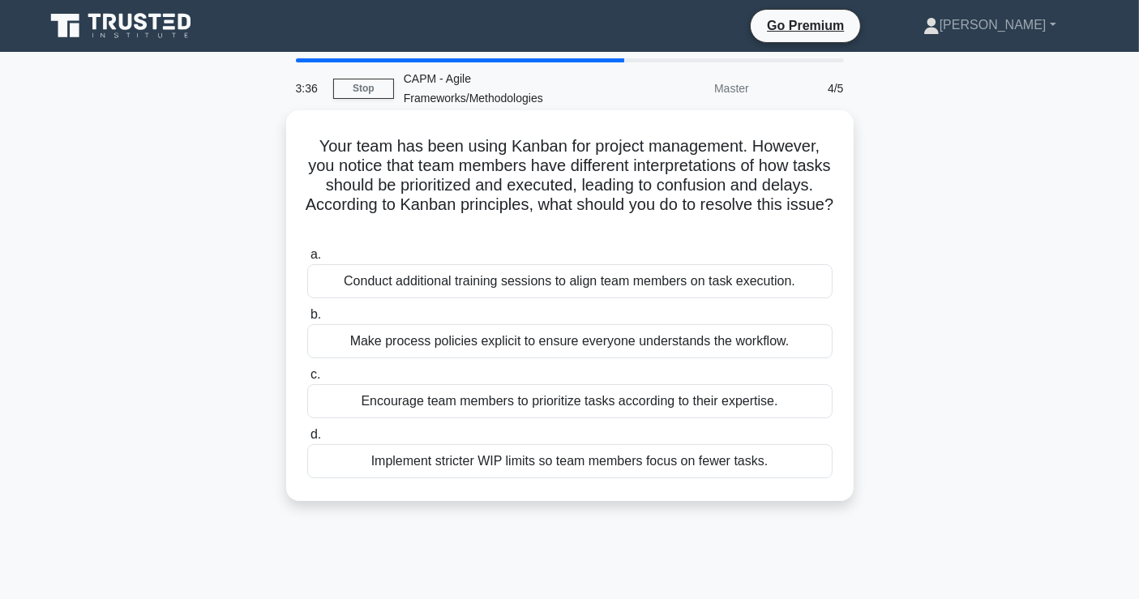
click at [577, 272] on div "Conduct additional training sessions to align team members on task execution." at bounding box center [569, 281] width 525 height 34
click at [307, 260] on input "a. Conduct additional training sessions to align team members on task execution." at bounding box center [307, 255] width 0 height 11
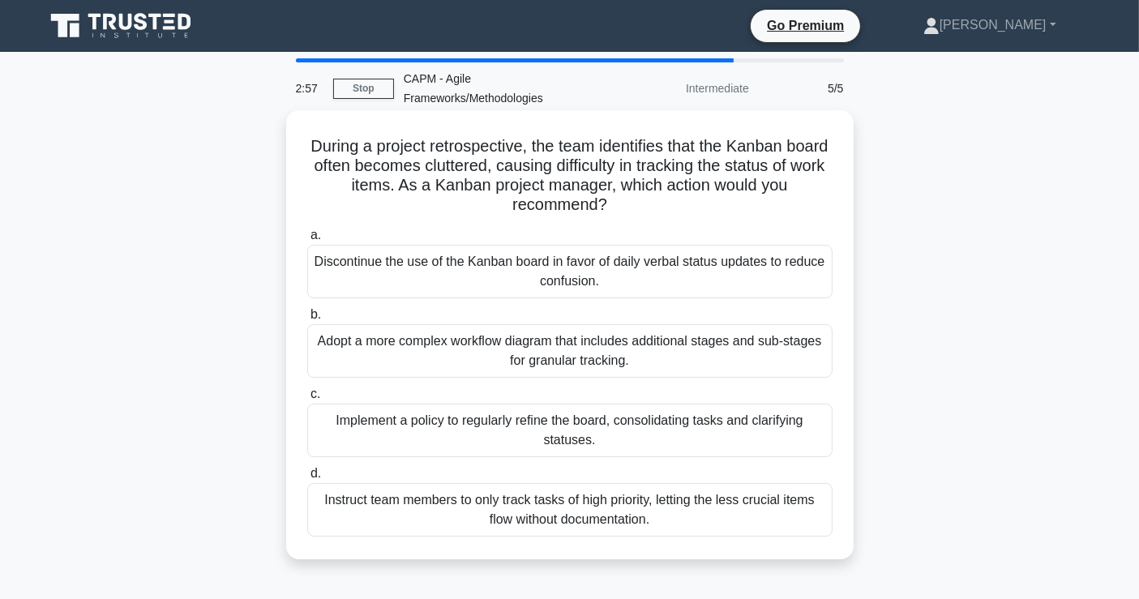
click at [678, 419] on div "Implement a policy to regularly refine the board, consolidating tasks and clari…" at bounding box center [569, 431] width 525 height 54
click at [307, 400] on input "c. Implement a policy to regularly refine the board, consolidating tasks and cl…" at bounding box center [307, 394] width 0 height 11
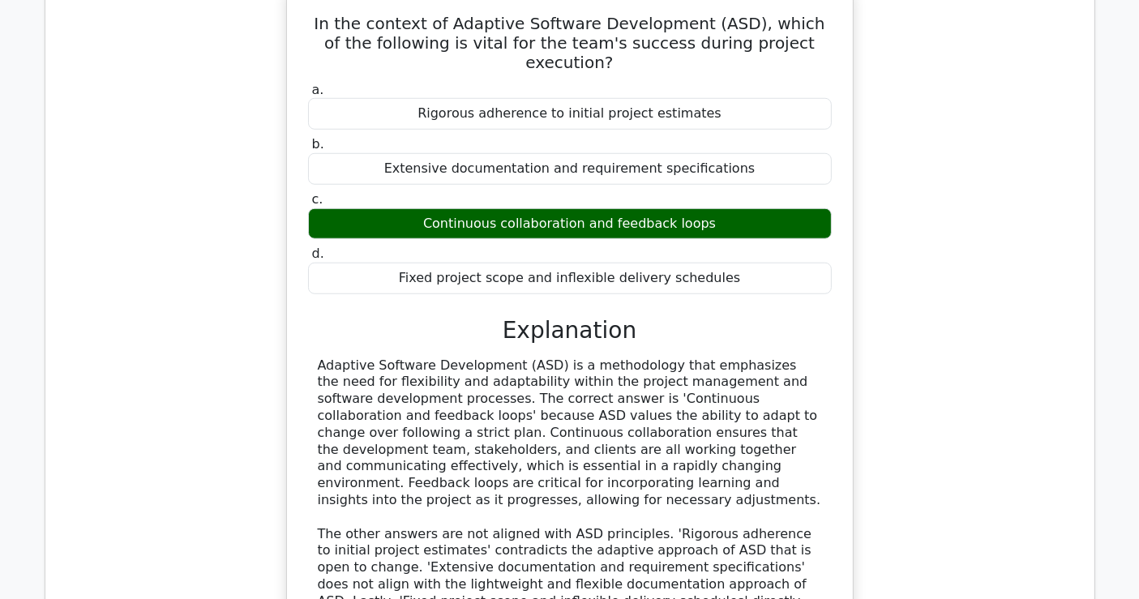
scroll to position [1802, 0]
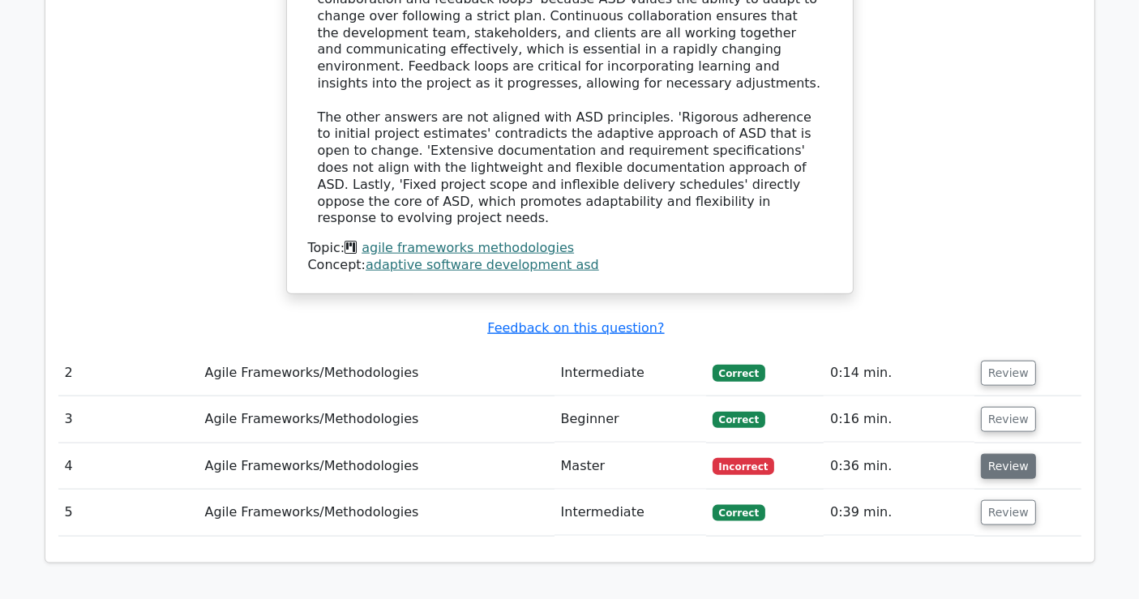
click at [1010, 454] on button "Review" at bounding box center [1008, 466] width 55 height 25
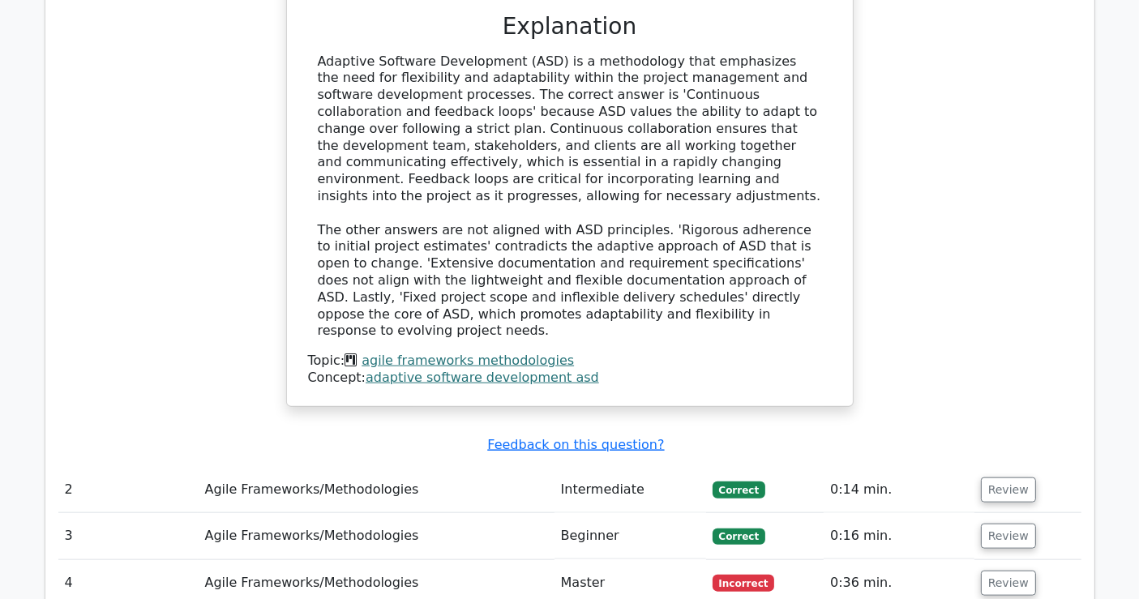
scroll to position [1622, 0]
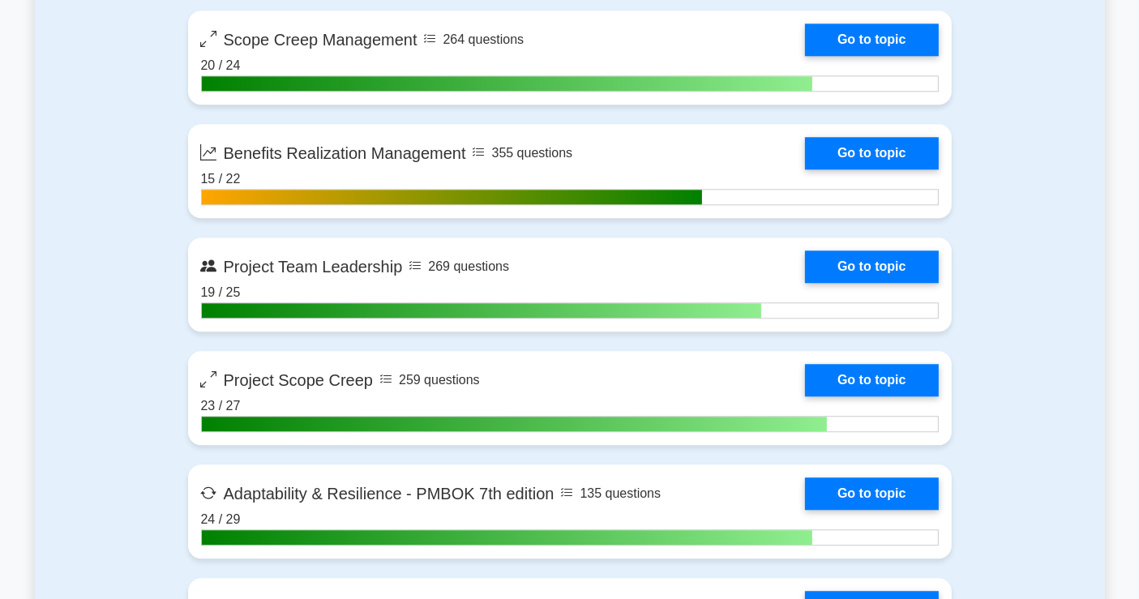
scroll to position [4143, 0]
